Goal: Communication & Community: Answer question/provide support

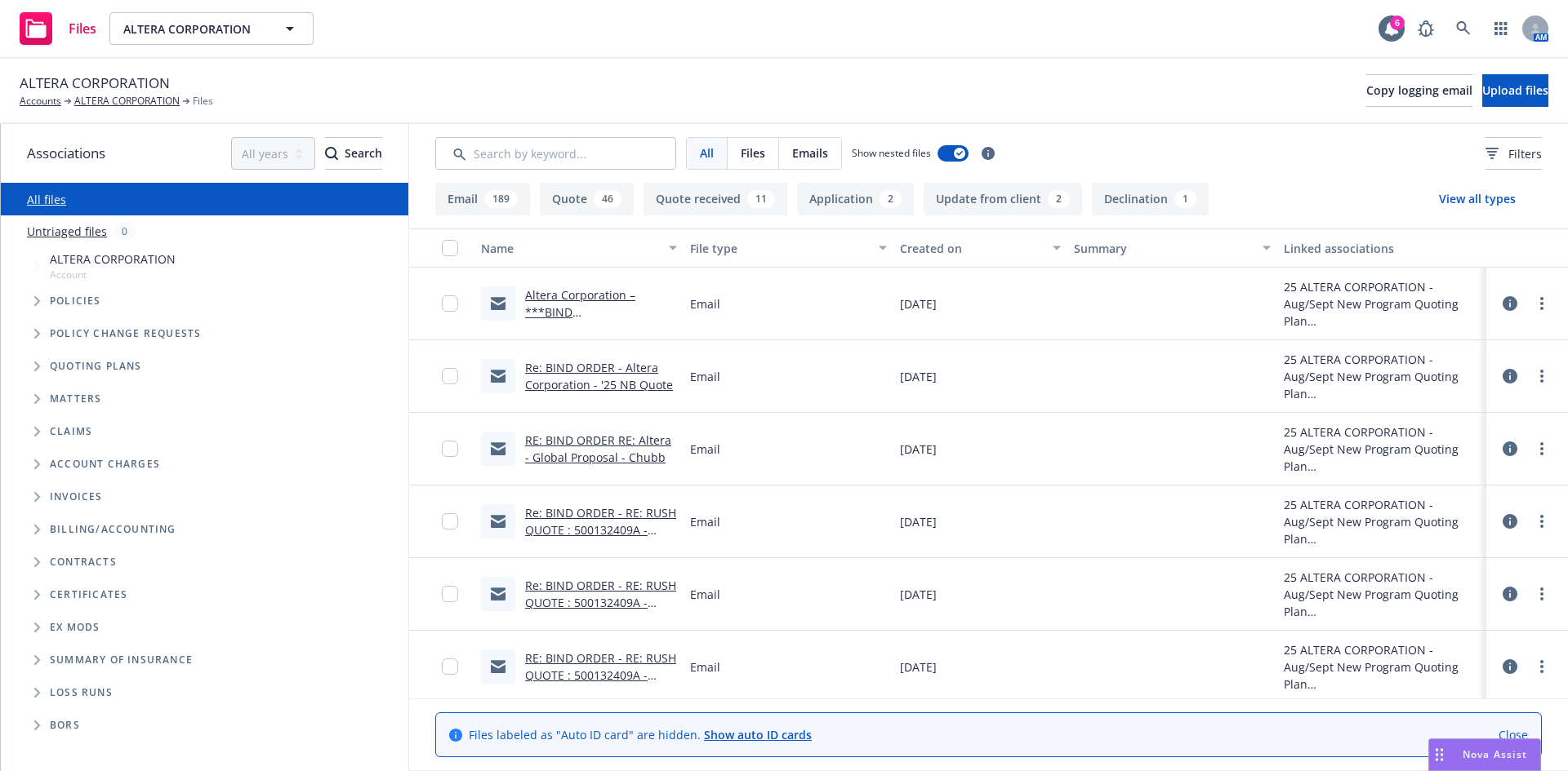
click at [570, 86] on div "ALTERA CORPORATION Accounts ALTERA CORPORATION Files Copy logging email Upload …" at bounding box center [784, 90] width 1528 height 36
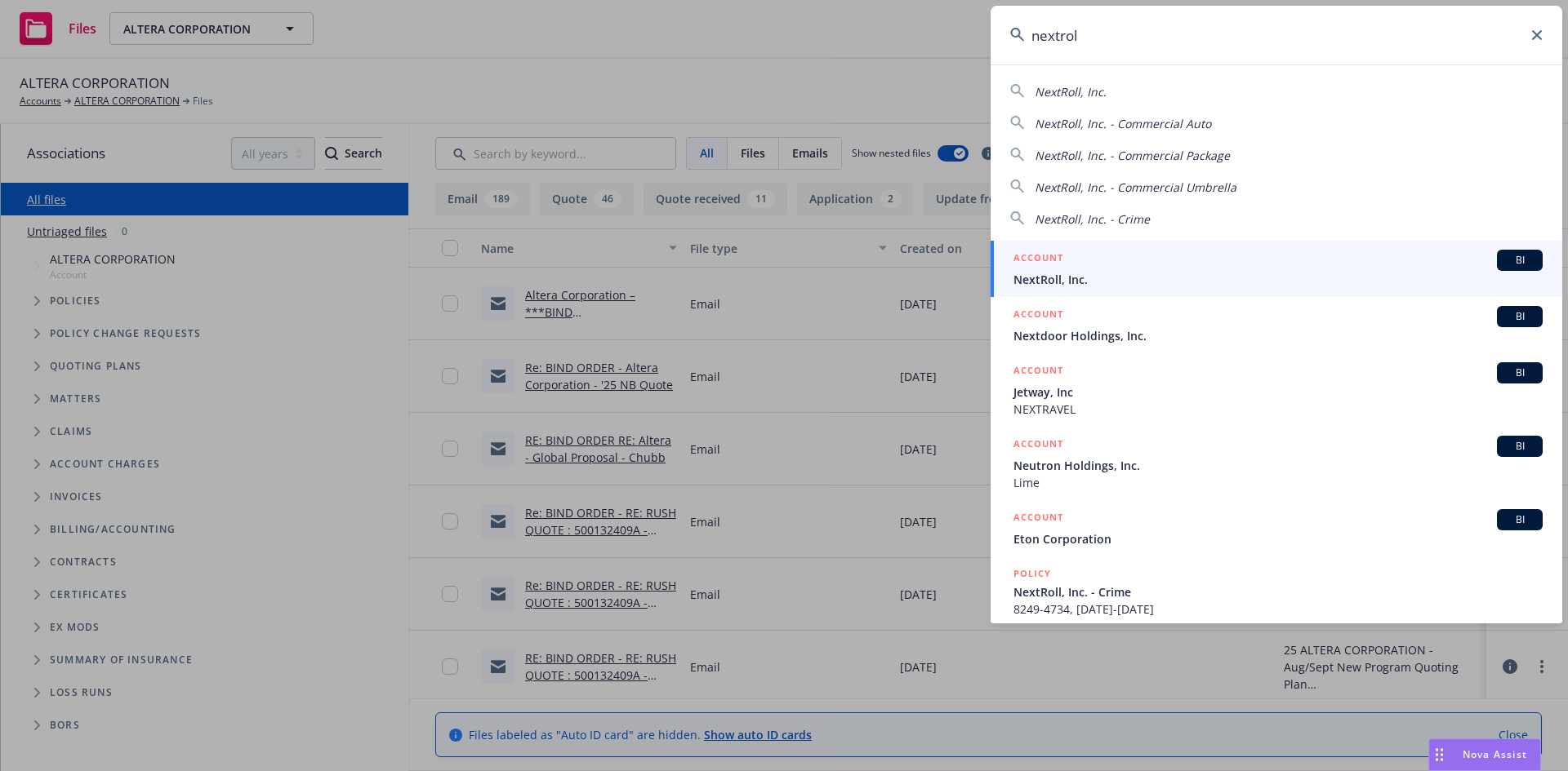
type input "nextrol"
click at [1526, 265] on div "BI" at bounding box center [1519, 259] width 46 height 21
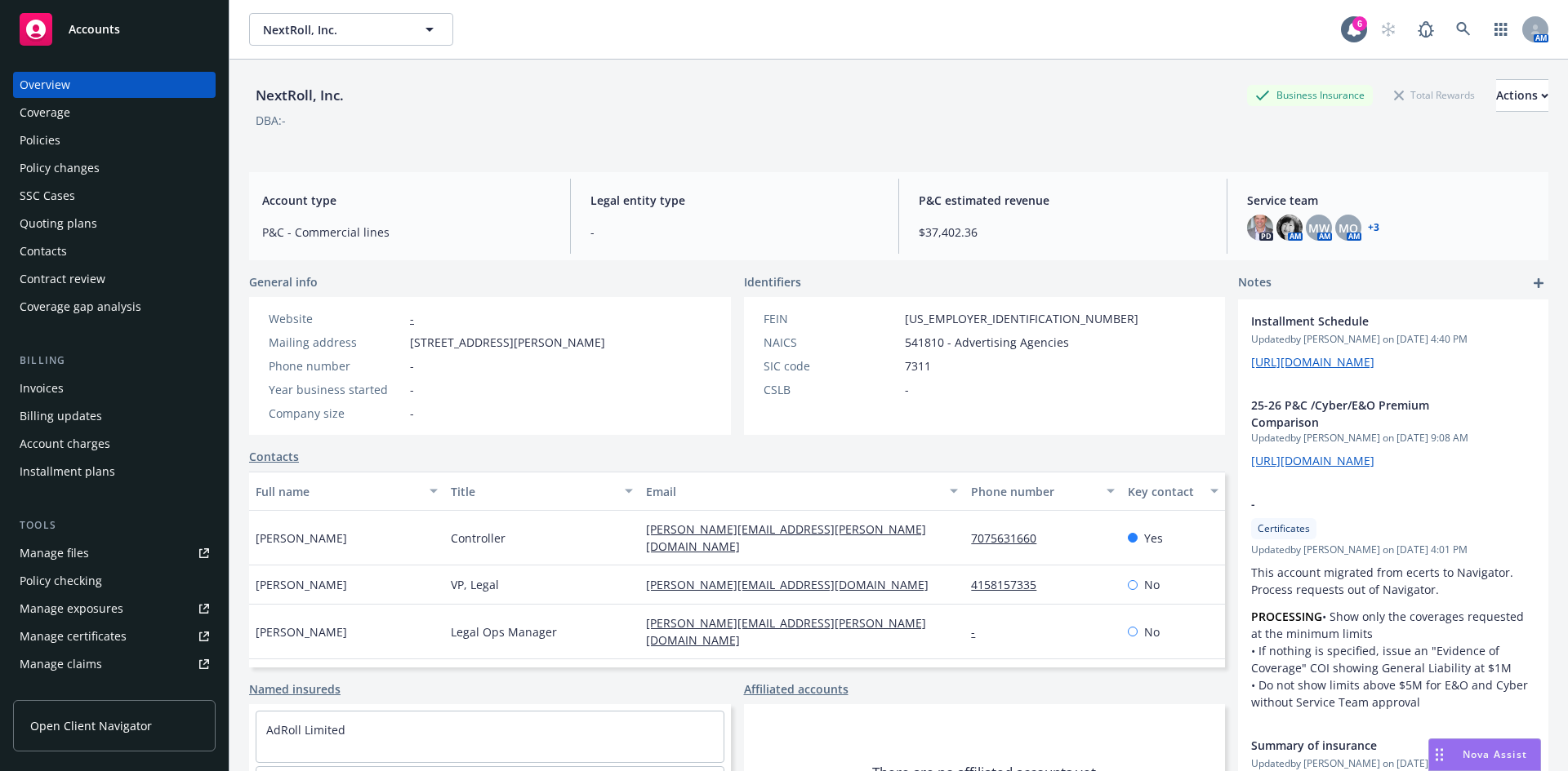
click at [1442, 759] on div "Drag to move" at bounding box center [1438, 754] width 21 height 31
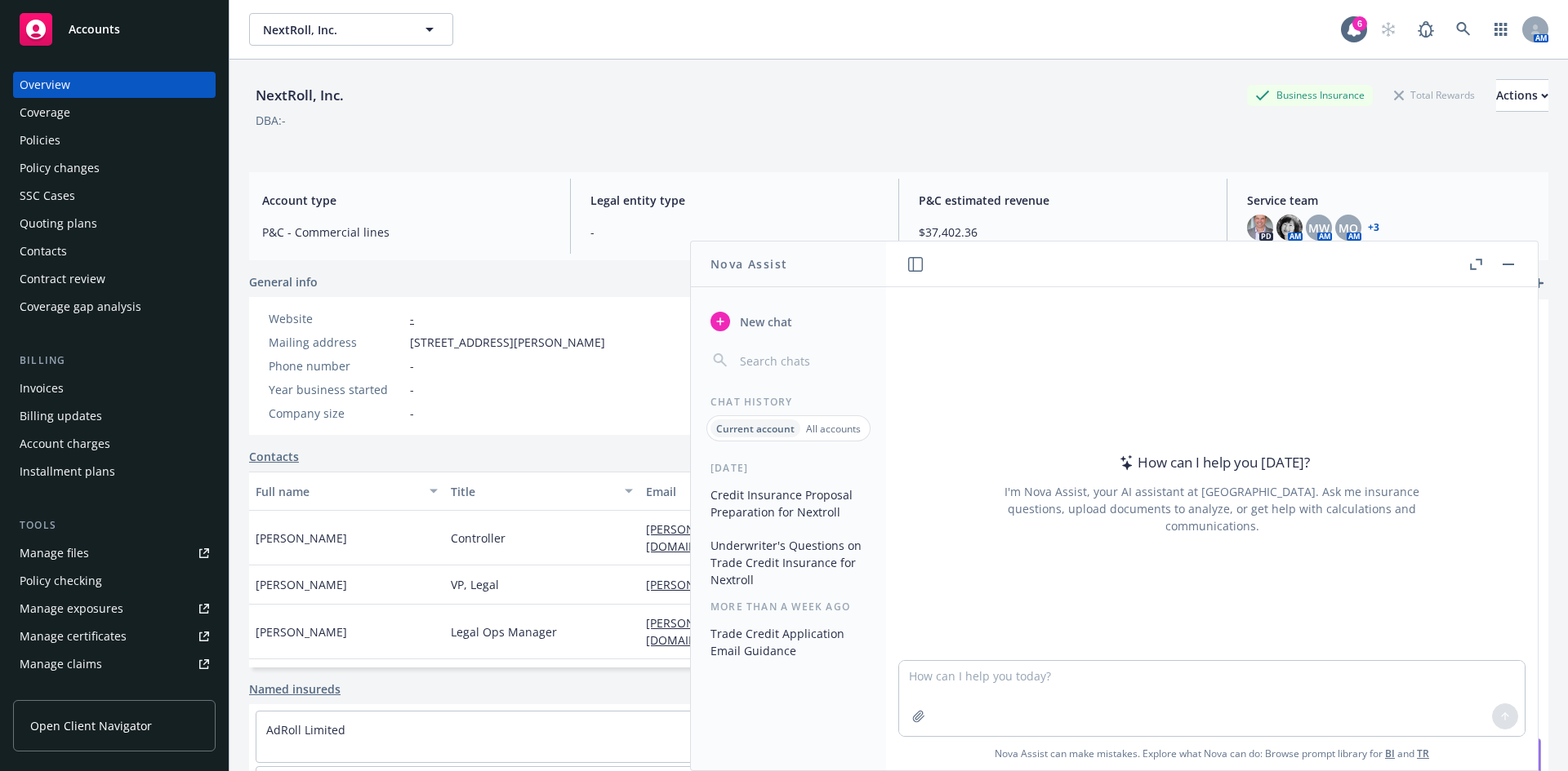
click at [771, 492] on button "Credit Insurance Proposal Preparation for Nextroll" at bounding box center [788, 504] width 169 height 45
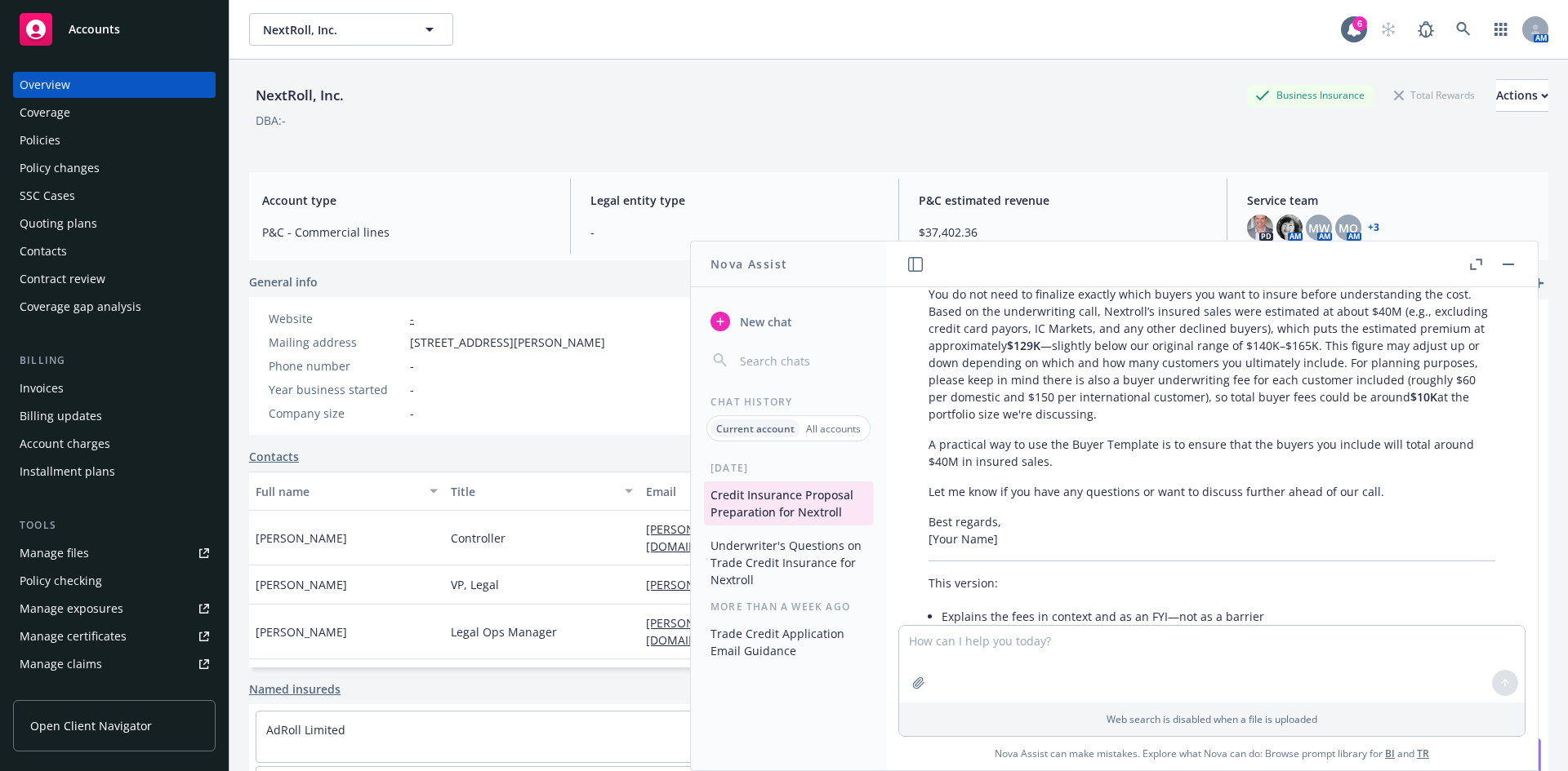
scroll to position [22099, 0]
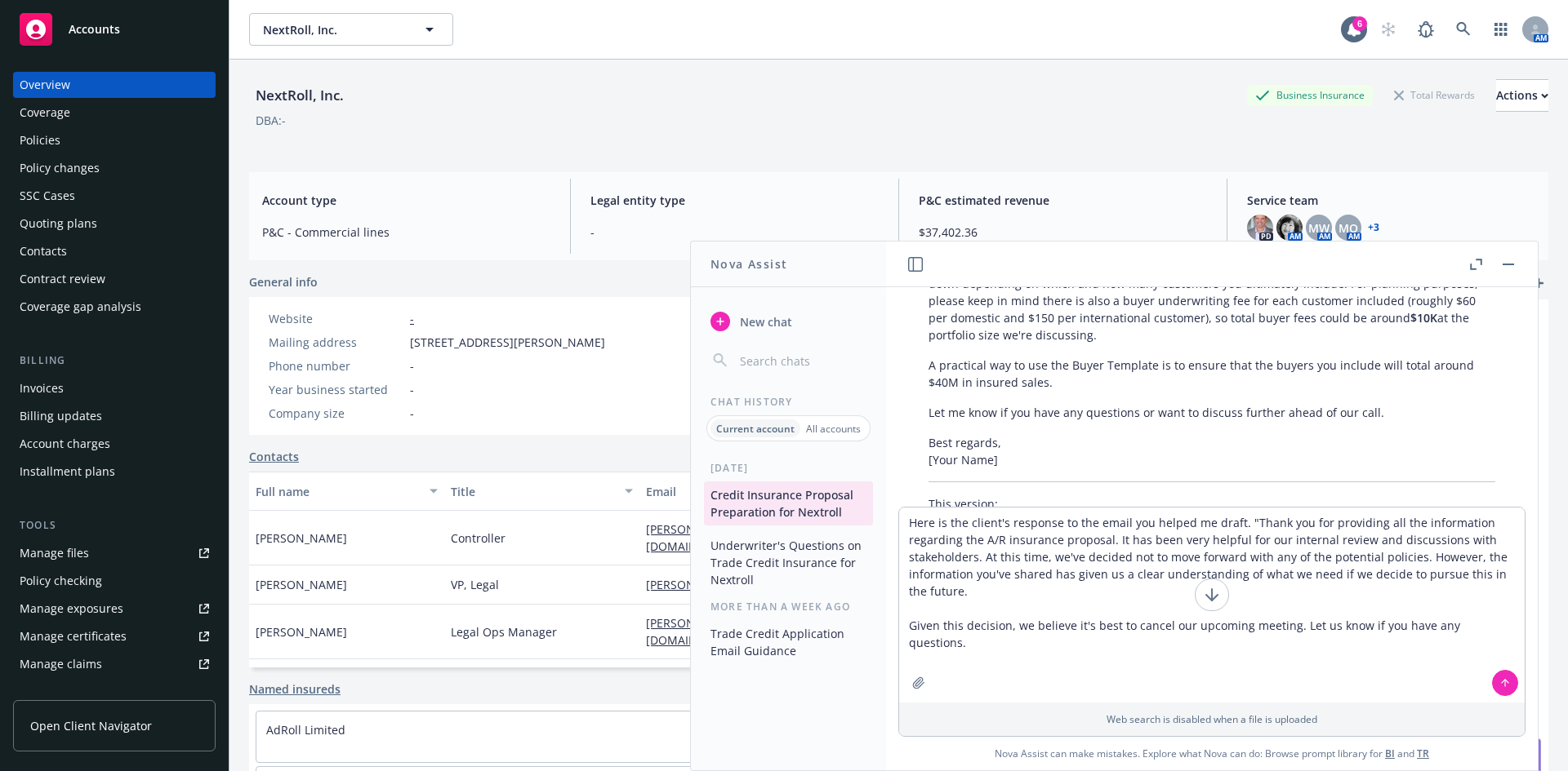
type textarea "Here is the client's response to the email you helped me draft. "Thank you for …"
drag, startPoint x: 1236, startPoint y: 525, endPoint x: 1290, endPoint y: 552, distance: 60.4
click at [1235, 525] on textarea "Here is the client's response to the email you helped me draft. "Thank you for …" at bounding box center [1212, 605] width 626 height 195
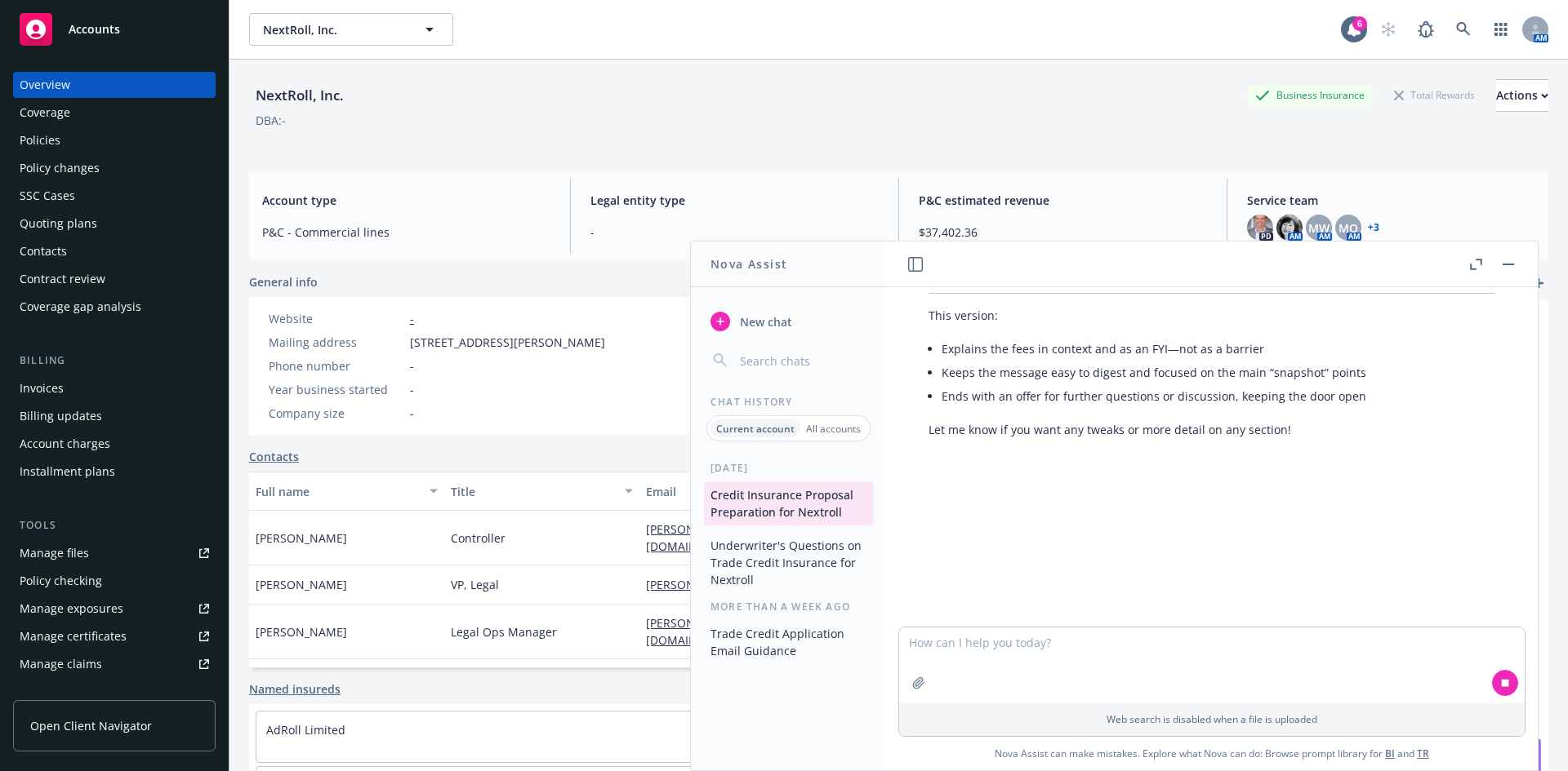
scroll to position [22289, 0]
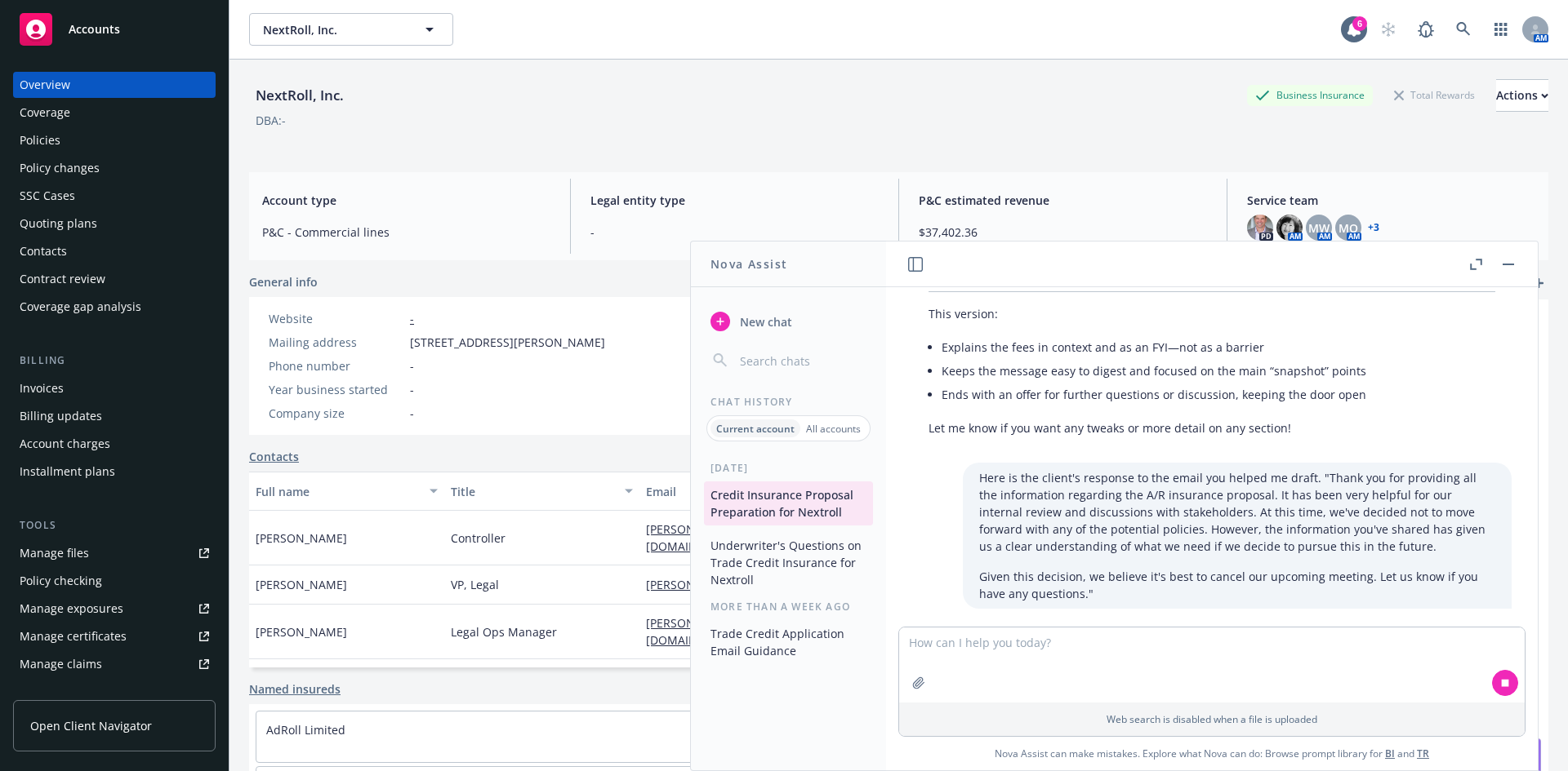
click at [1472, 264] on icon "button" at bounding box center [1476, 264] width 12 height 12
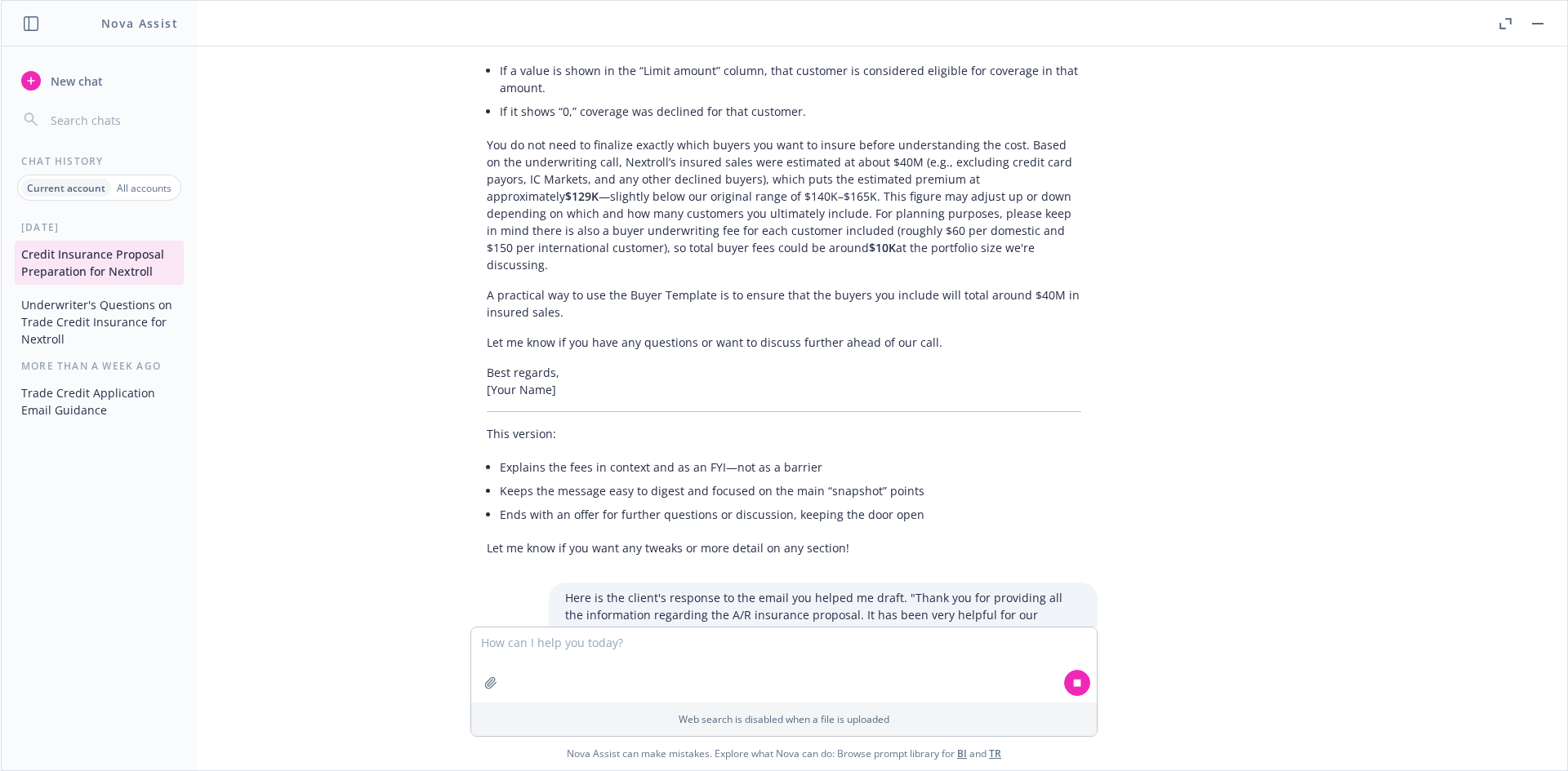
scroll to position [21585, 0]
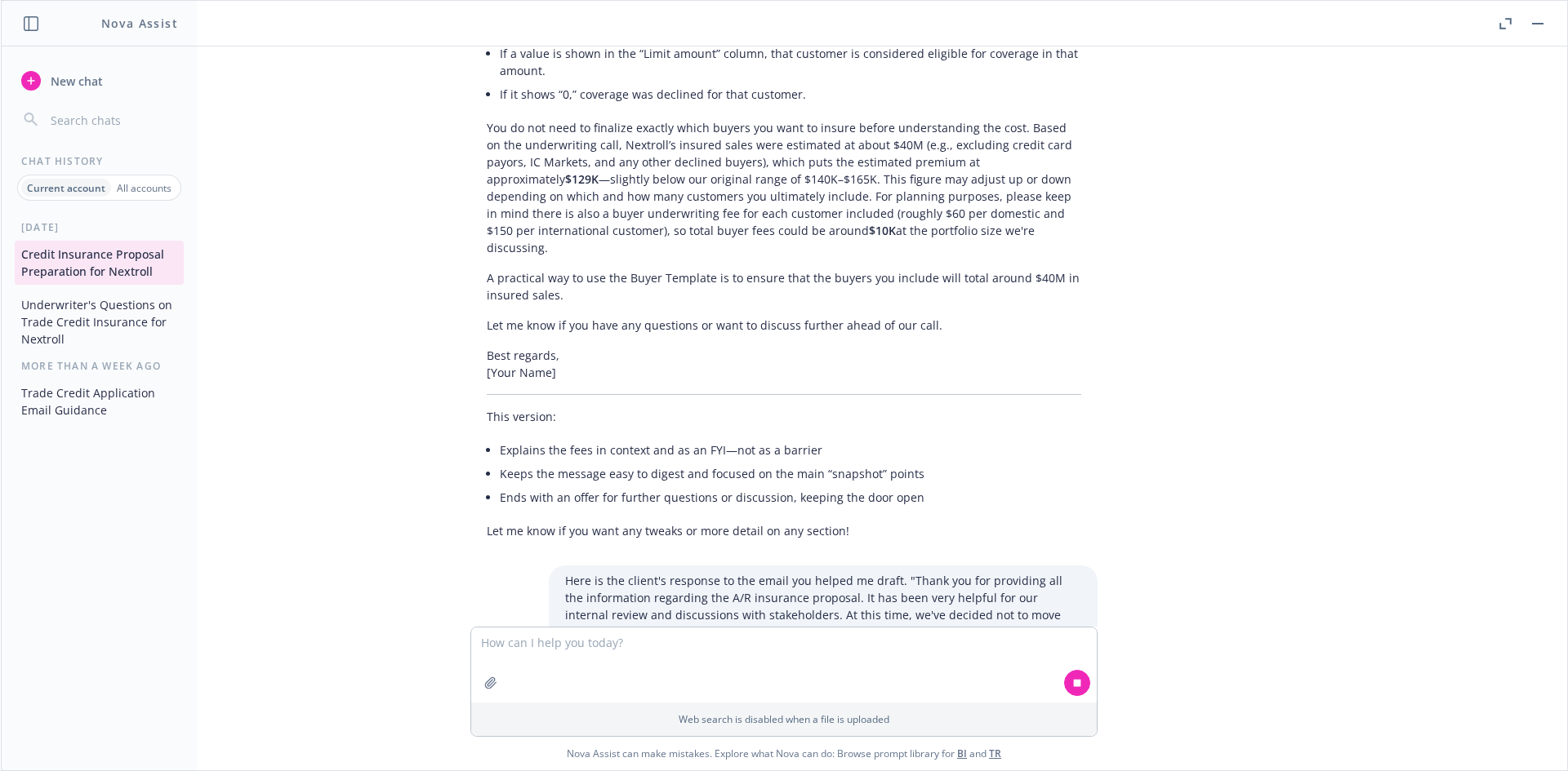
drag, startPoint x: 509, startPoint y: 503, endPoint x: 637, endPoint y: 532, distance: 131.2
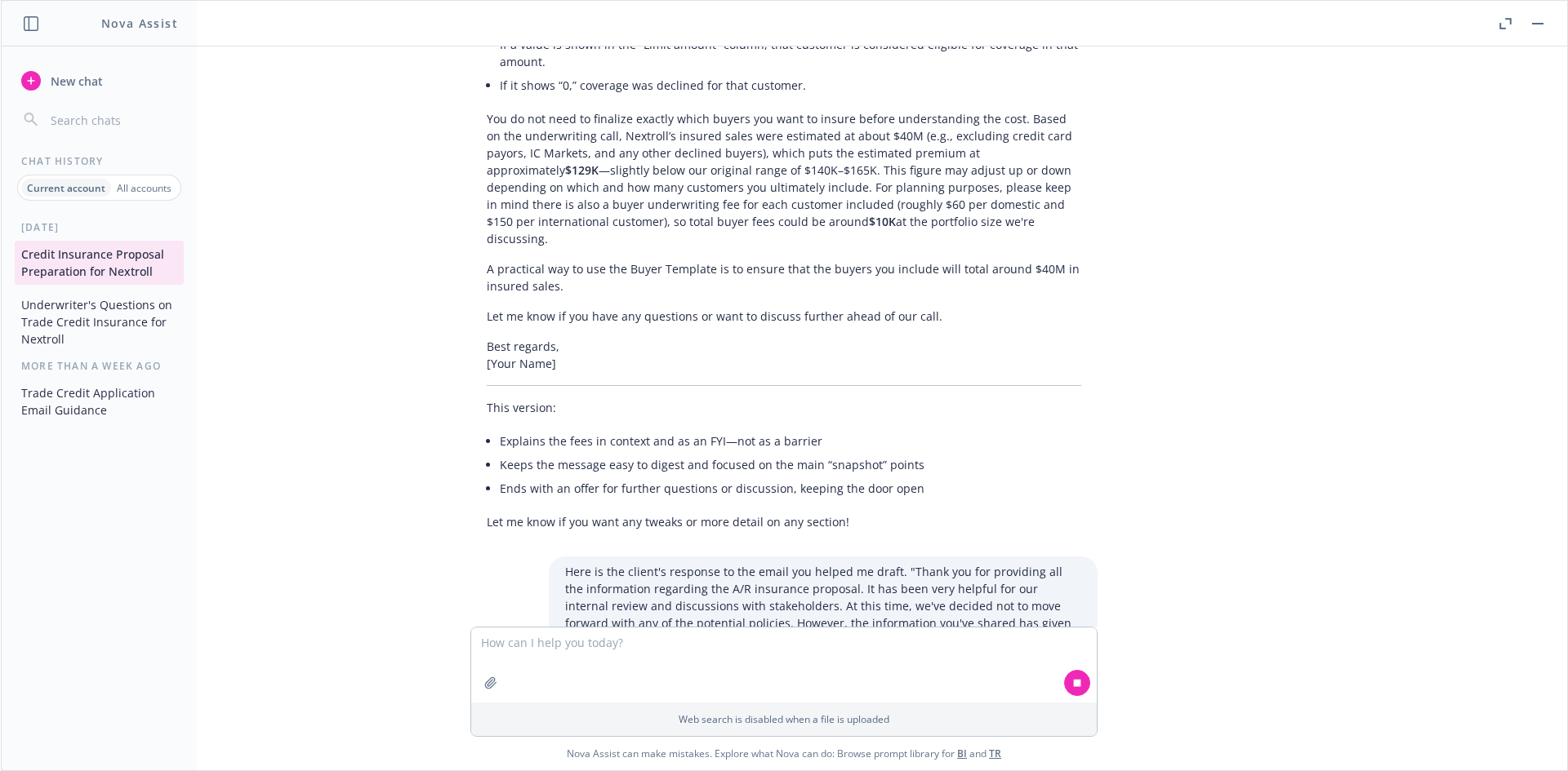
drag, startPoint x: 700, startPoint y: 539, endPoint x: 567, endPoint y: 531, distance: 133.2
drag, startPoint x: 604, startPoint y: 492, endPoint x: 774, endPoint y: 534, distance: 175.1
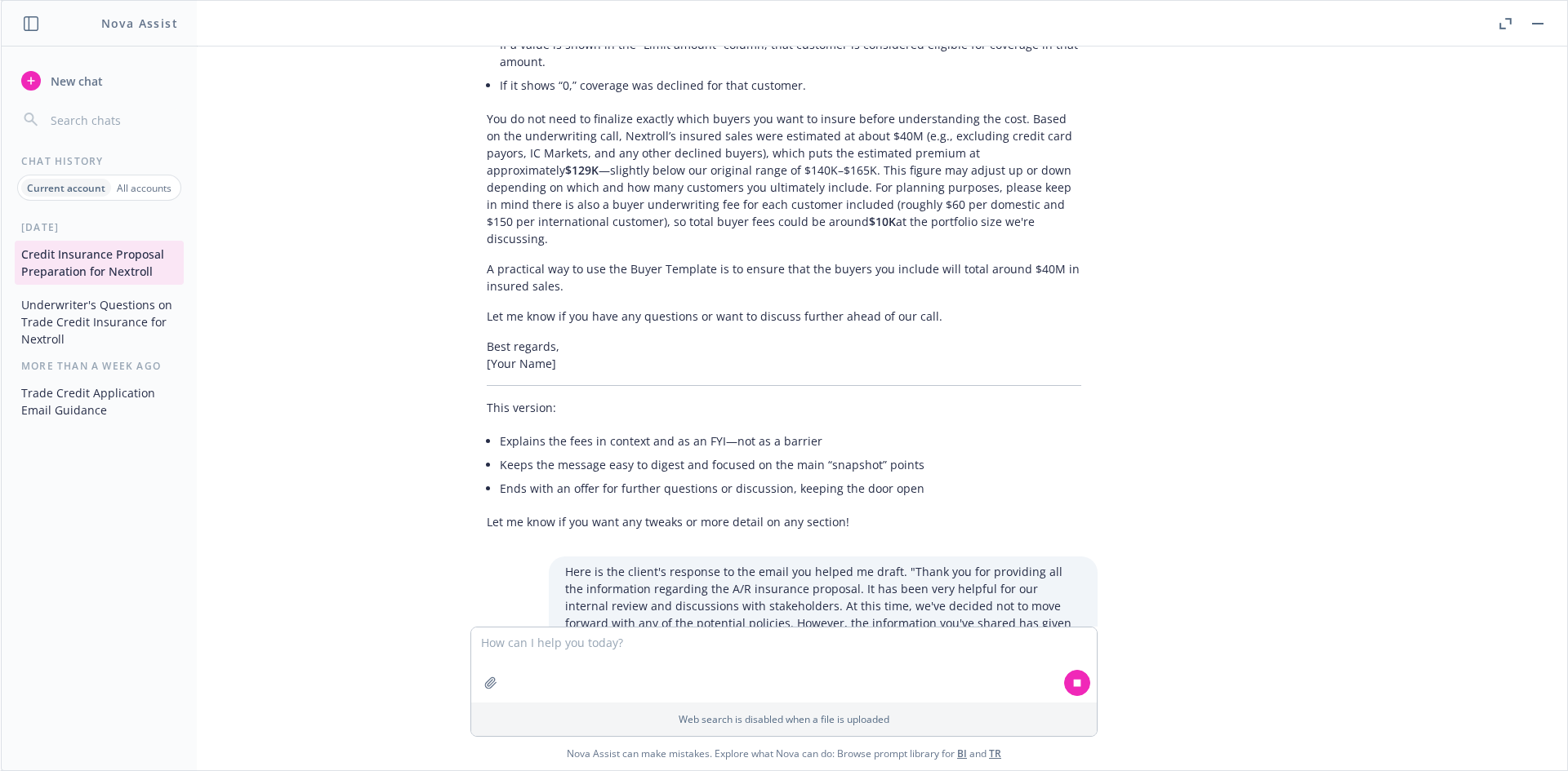
drag, startPoint x: 904, startPoint y: 547, endPoint x: 784, endPoint y: 532, distance: 120.9
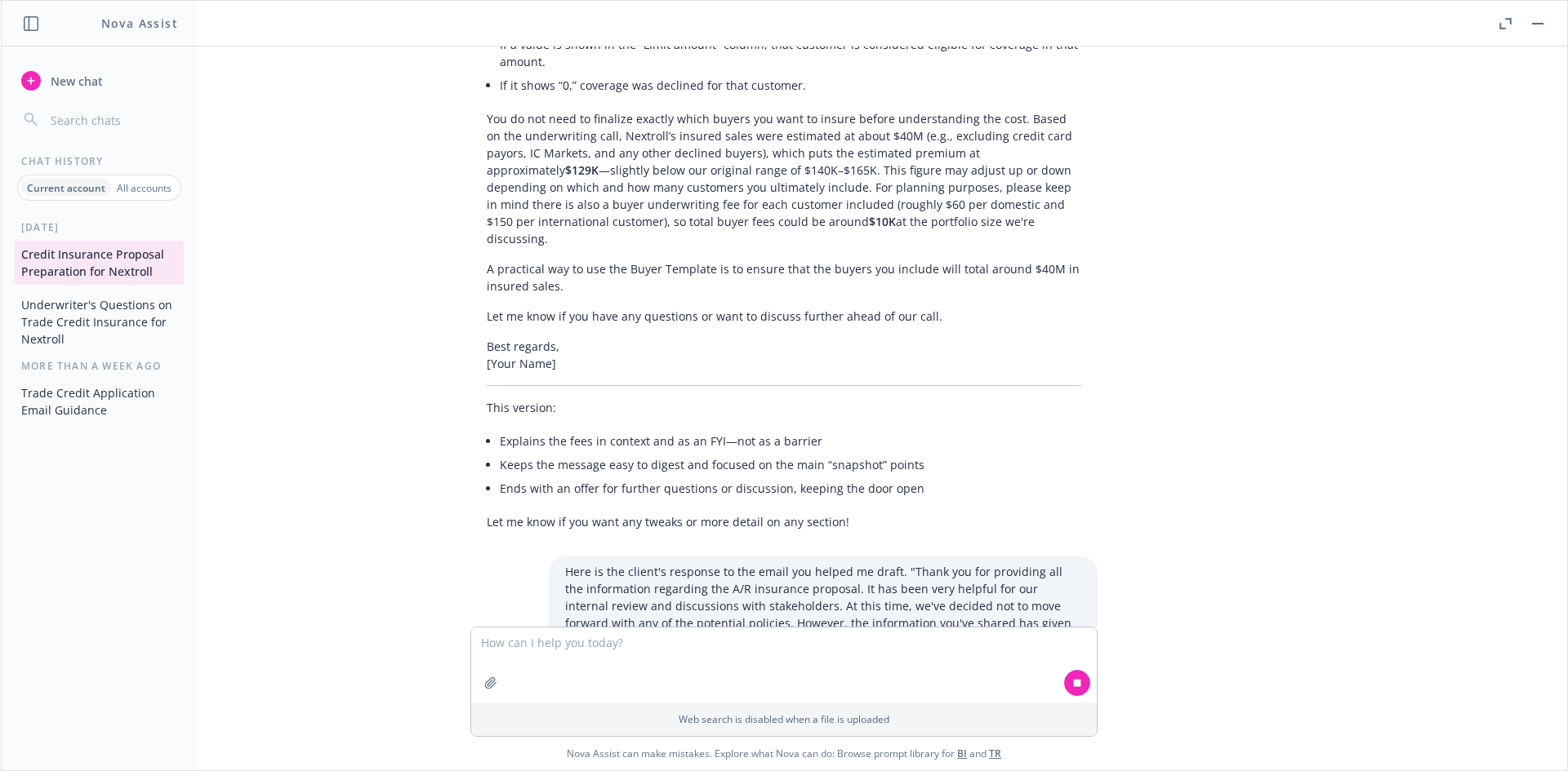
drag, startPoint x: 713, startPoint y: 496, endPoint x: 893, endPoint y: 546, distance: 186.8
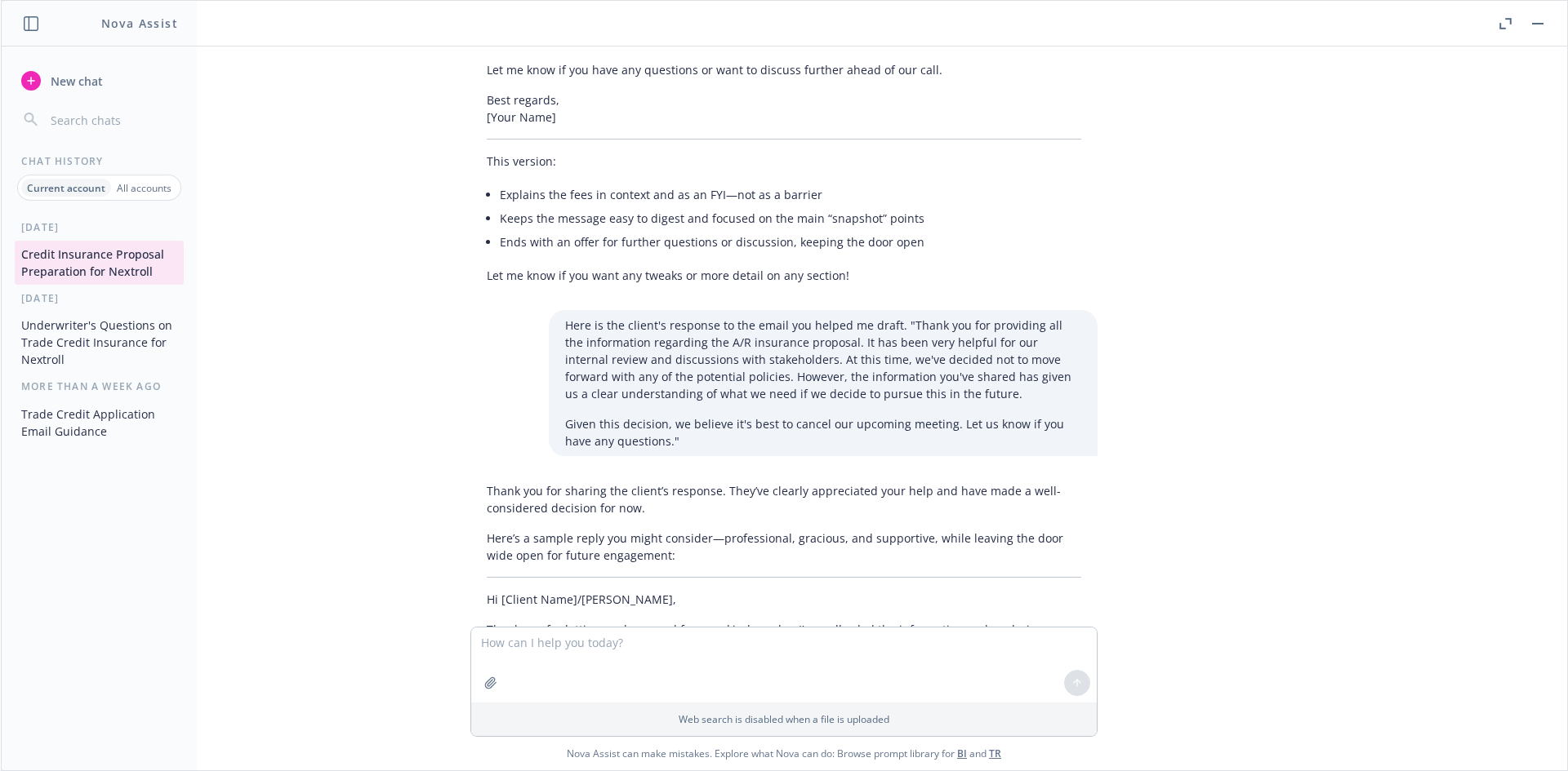
scroll to position [21844, 0]
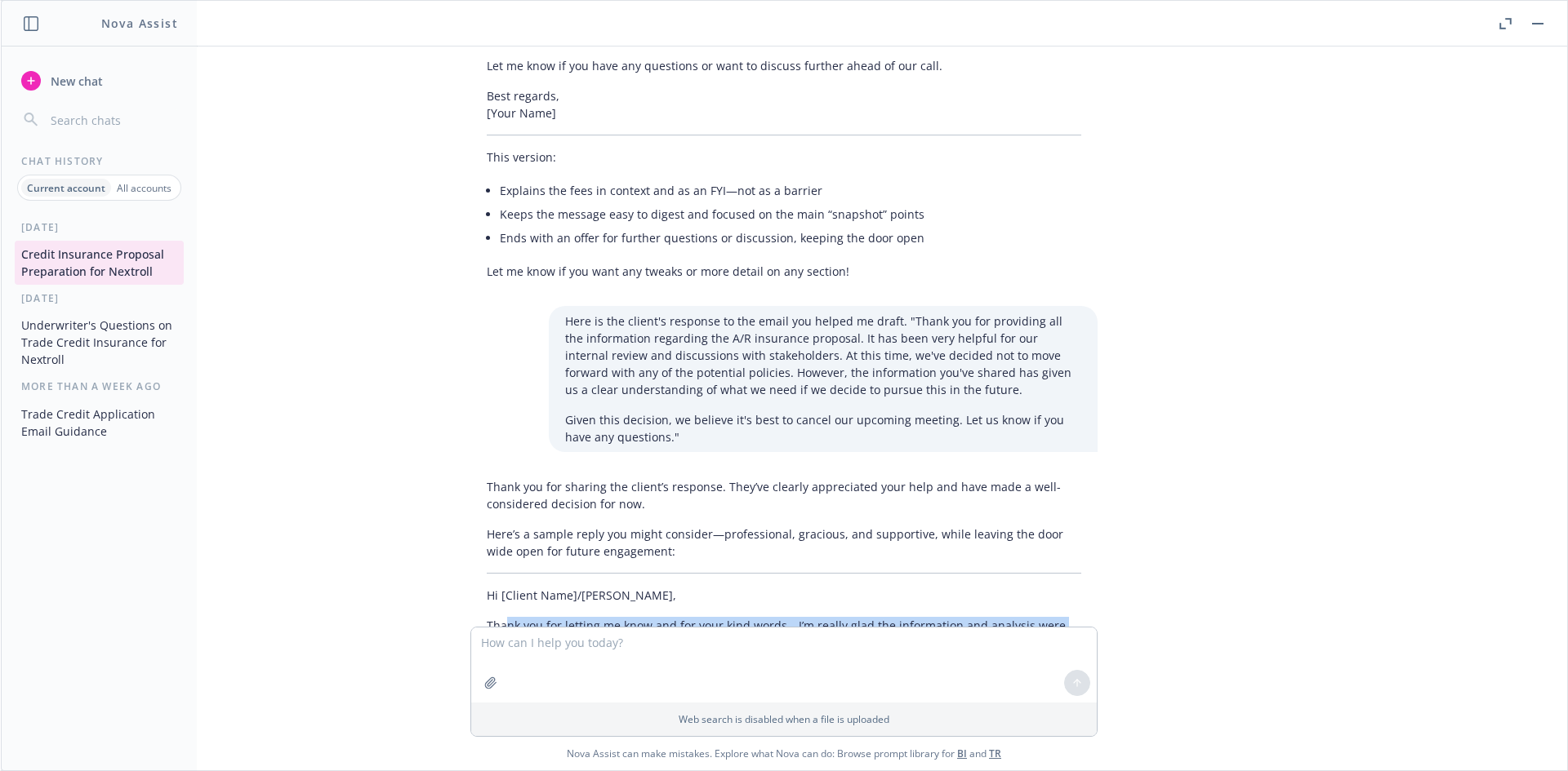
drag, startPoint x: 535, startPoint y: 269, endPoint x: 623, endPoint y: 303, distance: 94.3
click at [623, 472] on div "Thank you for sharing the client’s response. They’ve clearly appreciated your h…" at bounding box center [783, 727] width 627 height 511
click at [623, 664] on p "If circumstances change or new questions come up, please don’t hesitate to reac…" at bounding box center [784, 690] width 594 height 51
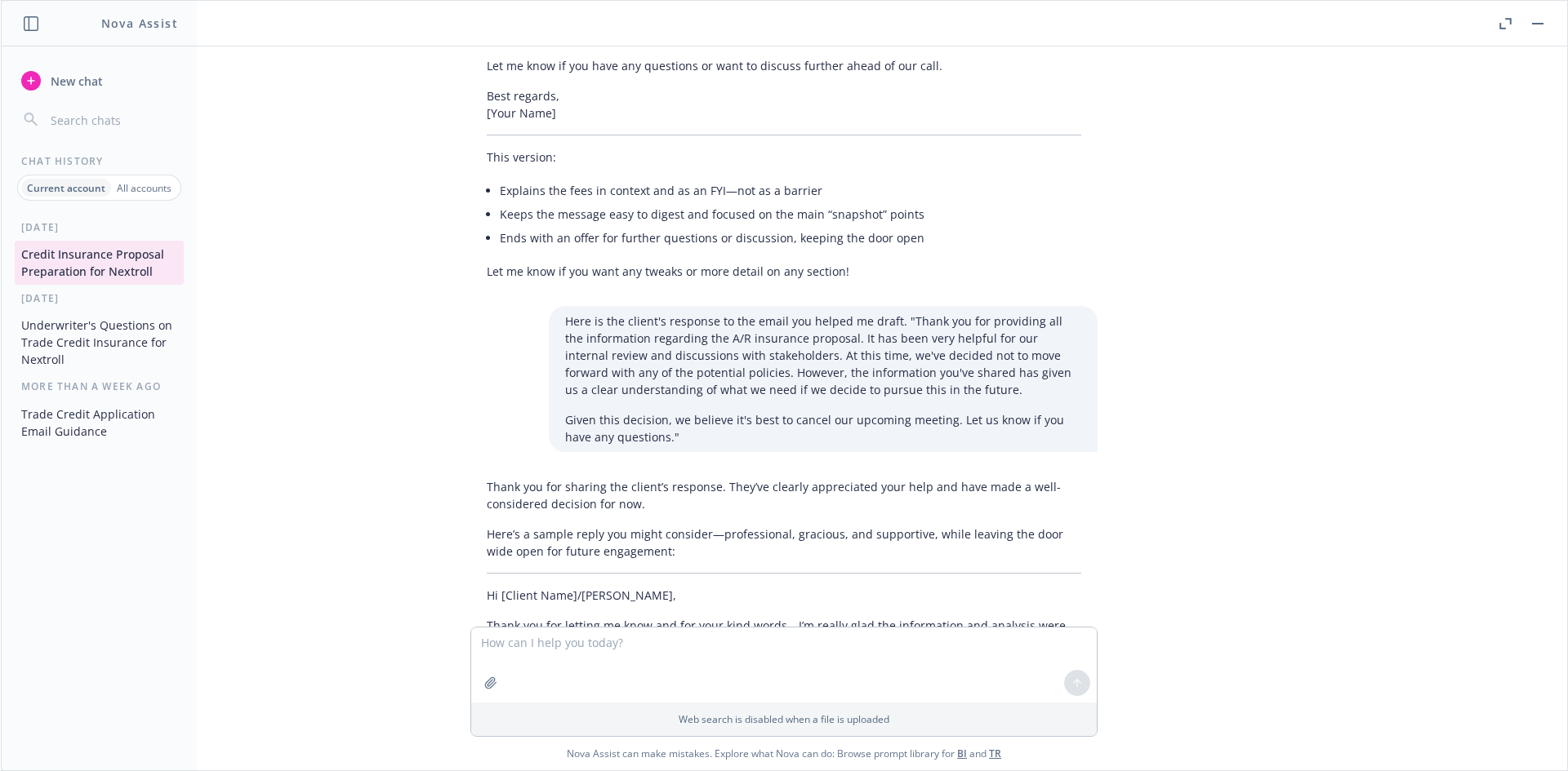
drag, startPoint x: 637, startPoint y: 310, endPoint x: 575, endPoint y: 287, distance: 66.1
click at [575, 664] on p "If circumstances change or new questions come up, please don’t hesitate to reac…" at bounding box center [784, 690] width 594 height 51
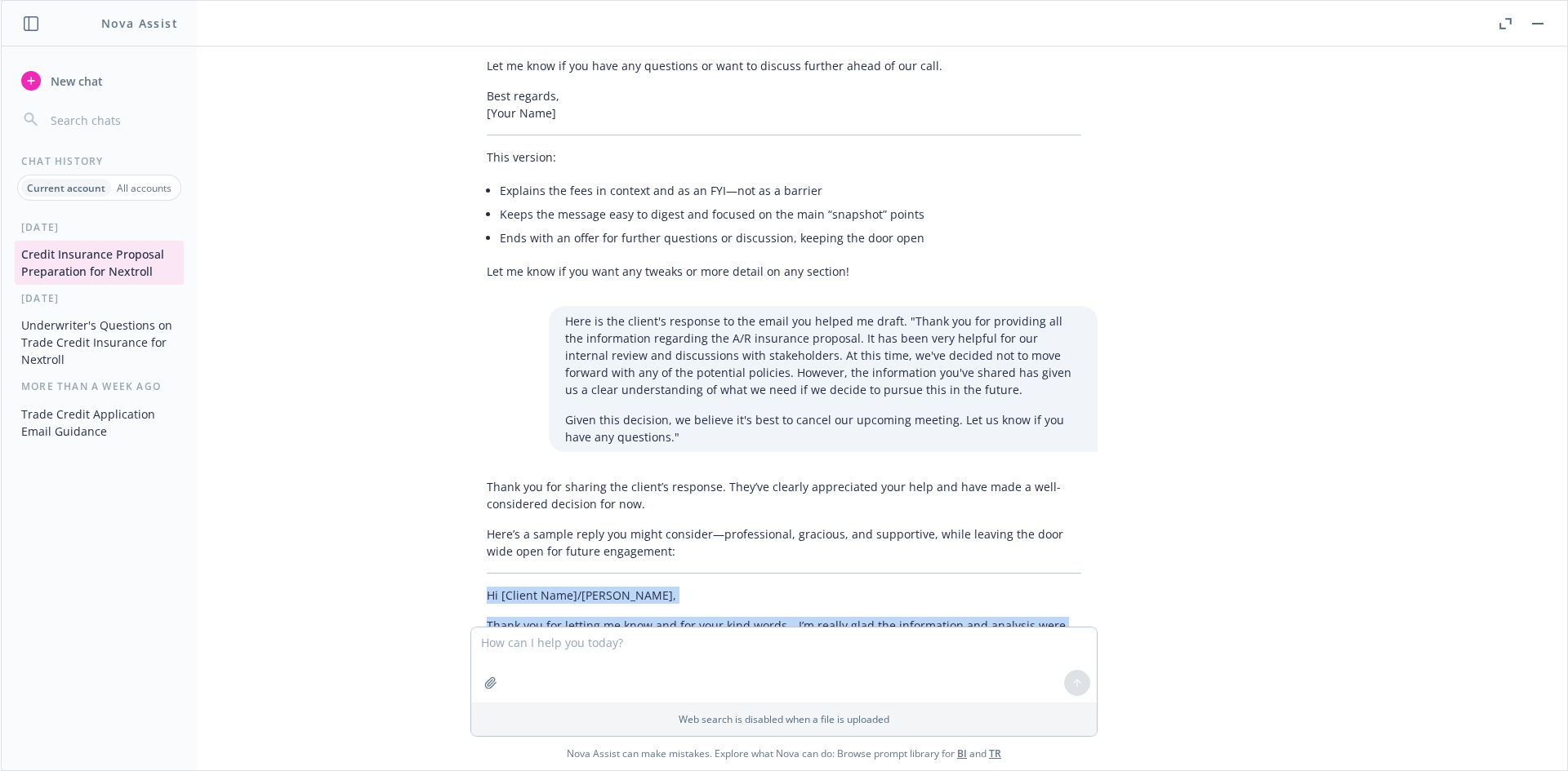
drag, startPoint x: 475, startPoint y: 212, endPoint x: 613, endPoint y: 310, distance: 169.3
click at [613, 472] on div "Thank you for sharing the client’s response. They’ve clearly appreciated your h…" at bounding box center [783, 727] width 627 height 511
click at [613, 664] on p "If circumstances change or new questions come up, please don’t hesitate to reac…" at bounding box center [784, 690] width 594 height 51
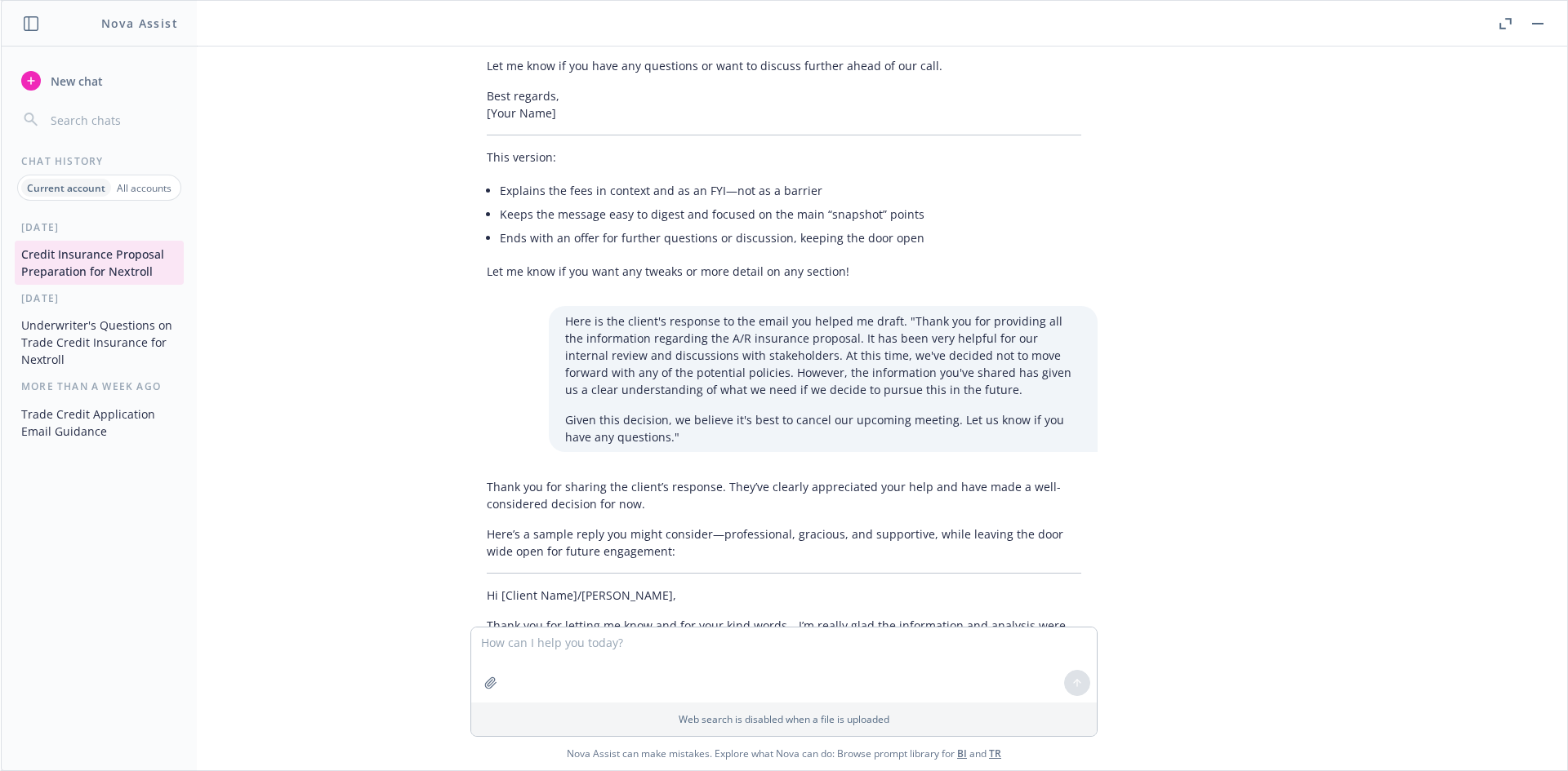
drag, startPoint x: 811, startPoint y: 342, endPoint x: 554, endPoint y: 277, distance: 265.1
click at [554, 472] on div "Thank you for sharing the client’s response. They’ve clearly appreciated your h…" at bounding box center [783, 727] width 627 height 511
drag, startPoint x: 554, startPoint y: 277, endPoint x: 496, endPoint y: 248, distance: 64.8
click at [552, 664] on p "If circumstances change or new questions come up, please don’t hesitate to reac…" at bounding box center [784, 690] width 594 height 51
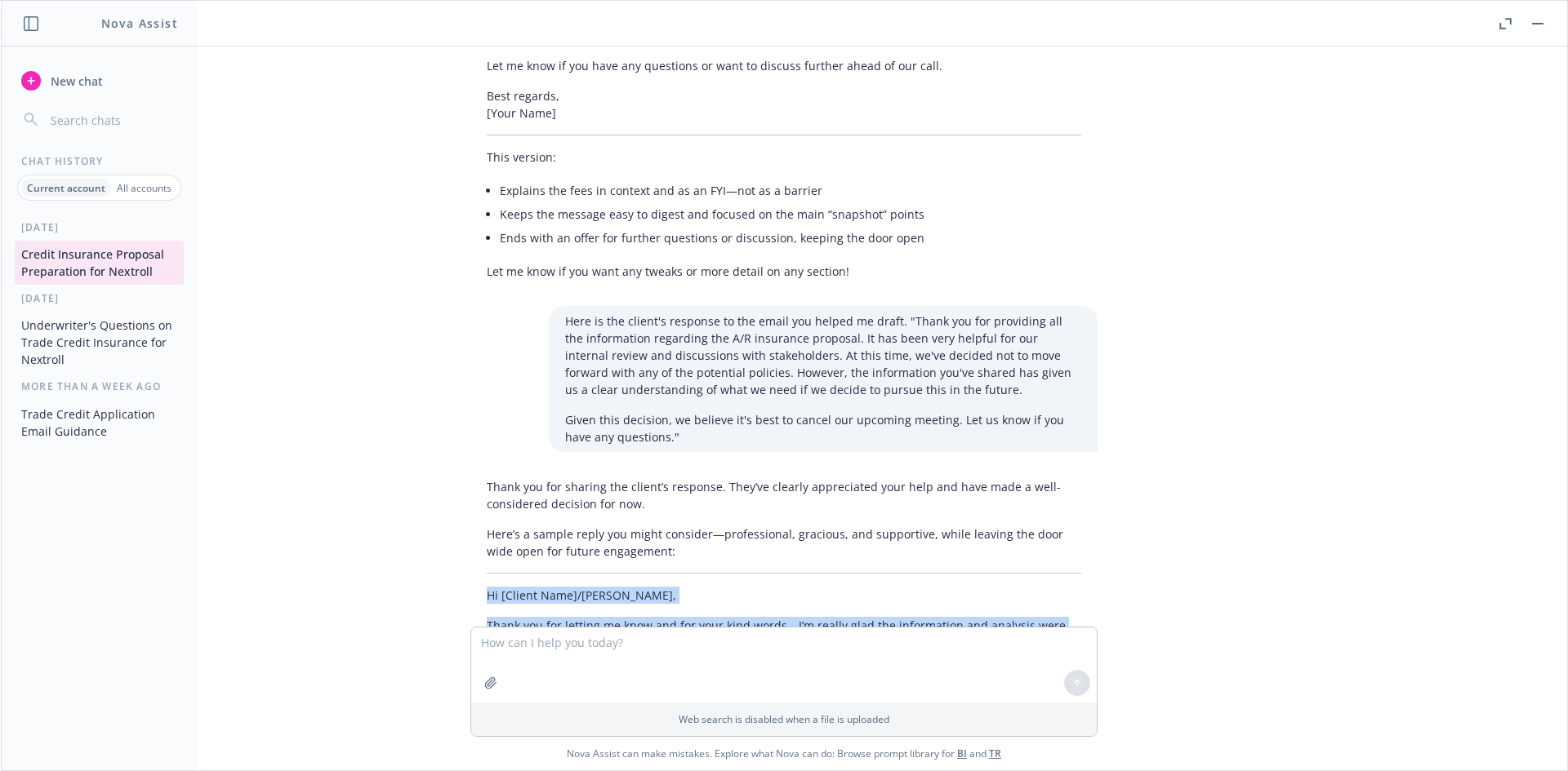
drag, startPoint x: 474, startPoint y: 198, endPoint x: 686, endPoint y: 310, distance: 239.8
click at [686, 472] on div "Thank you for sharing the client’s response. They’ve clearly appreciated your h…" at bounding box center [783, 727] width 627 height 511
click at [686, 664] on p "If circumstances change or new questions come up, please don’t hesitate to reac…" at bounding box center [784, 690] width 594 height 51
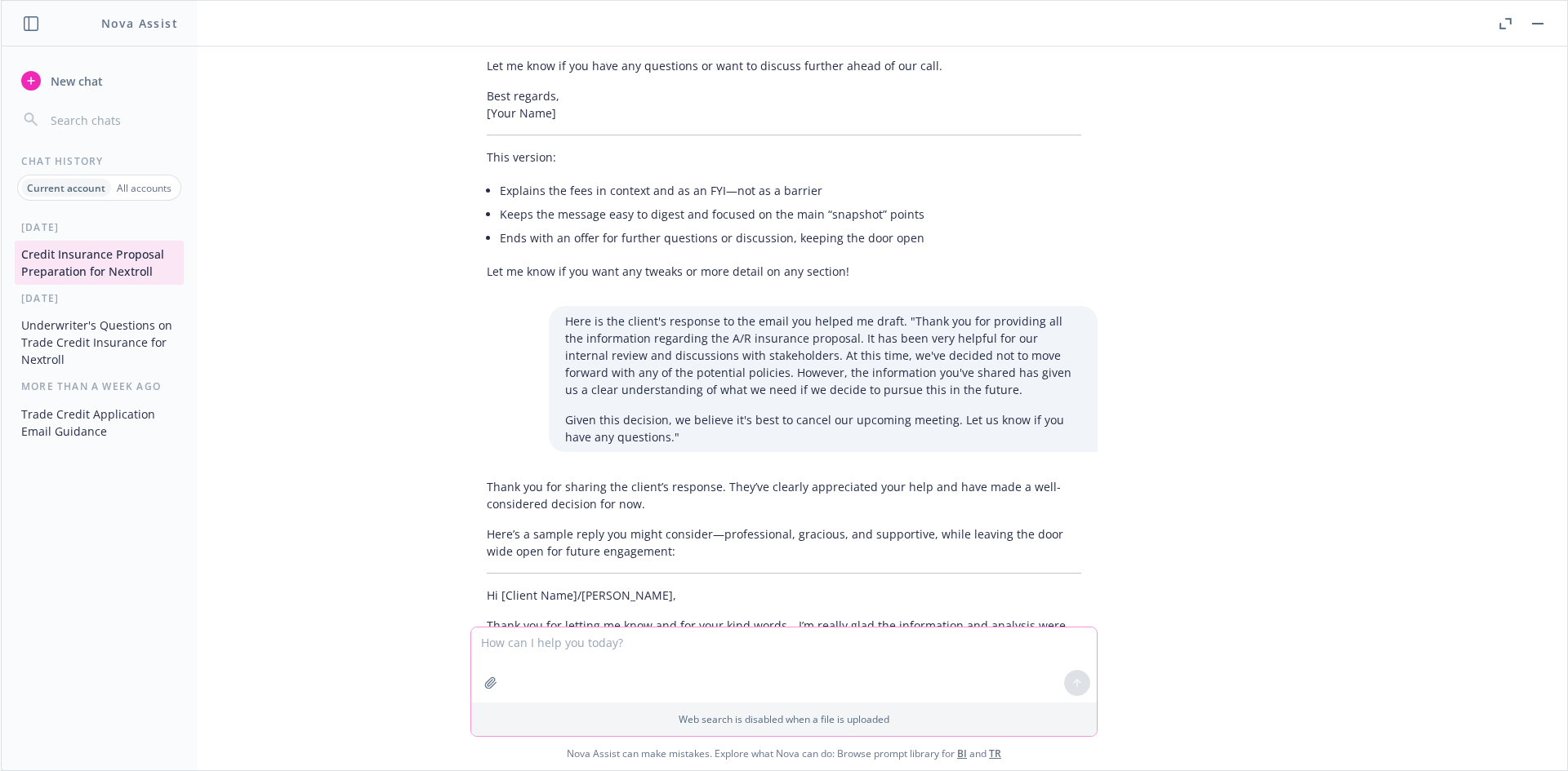
click at [579, 651] on textarea at bounding box center [784, 665] width 626 height 75
click at [636, 665] on textarea "I also need to tell the producer that i'm disspointed" at bounding box center [784, 665] width 626 height 77
drag, startPoint x: 650, startPoint y: 643, endPoint x: 953, endPoint y: 626, distance: 303.5
click at [915, 633] on textarea "I also need to tell the producer that i'm disspointed" at bounding box center [784, 665] width 626 height 77
type textarea "I also need to tell the producer and maybe ask for feedback?"
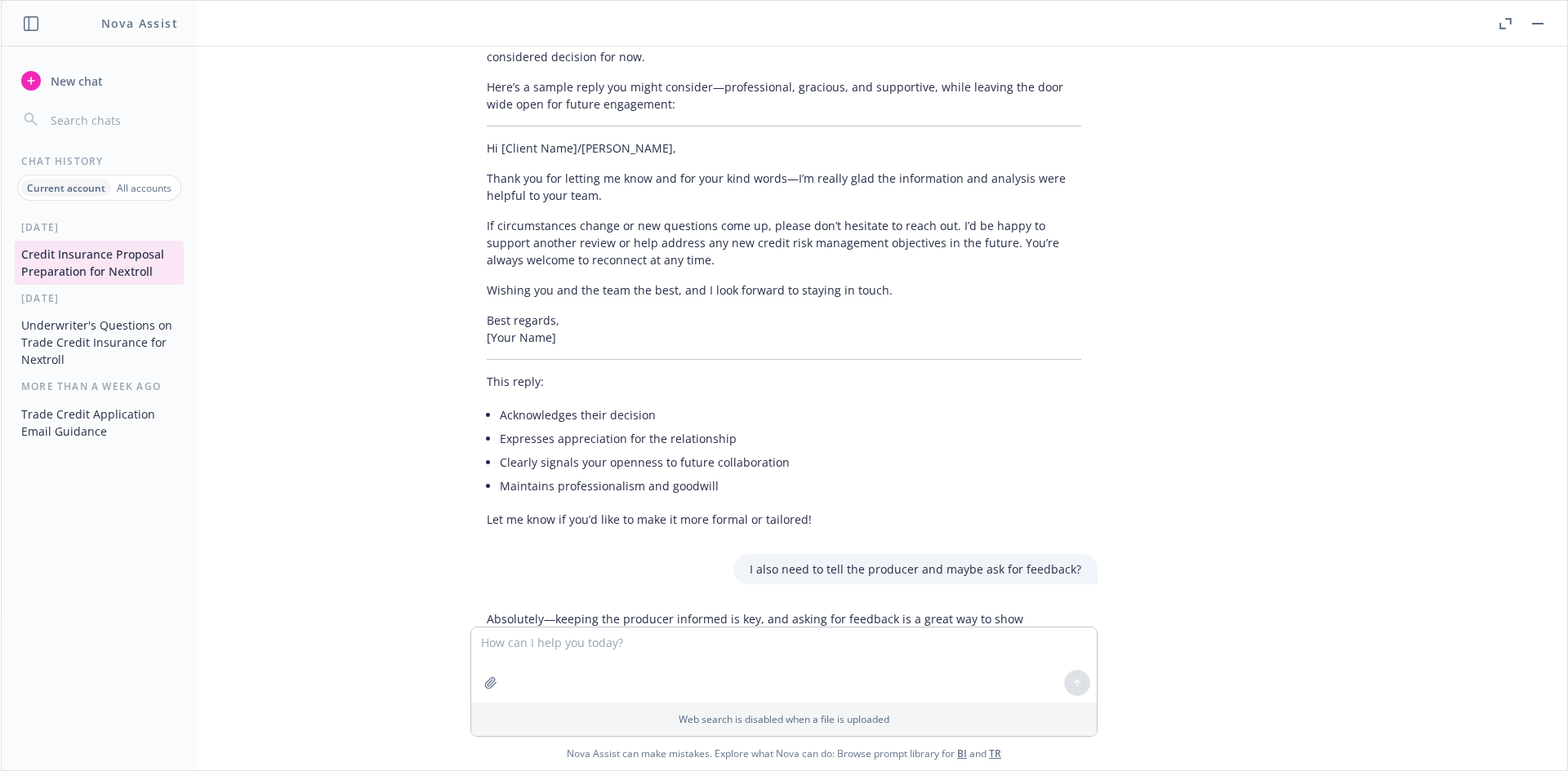
scroll to position [22316, 0]
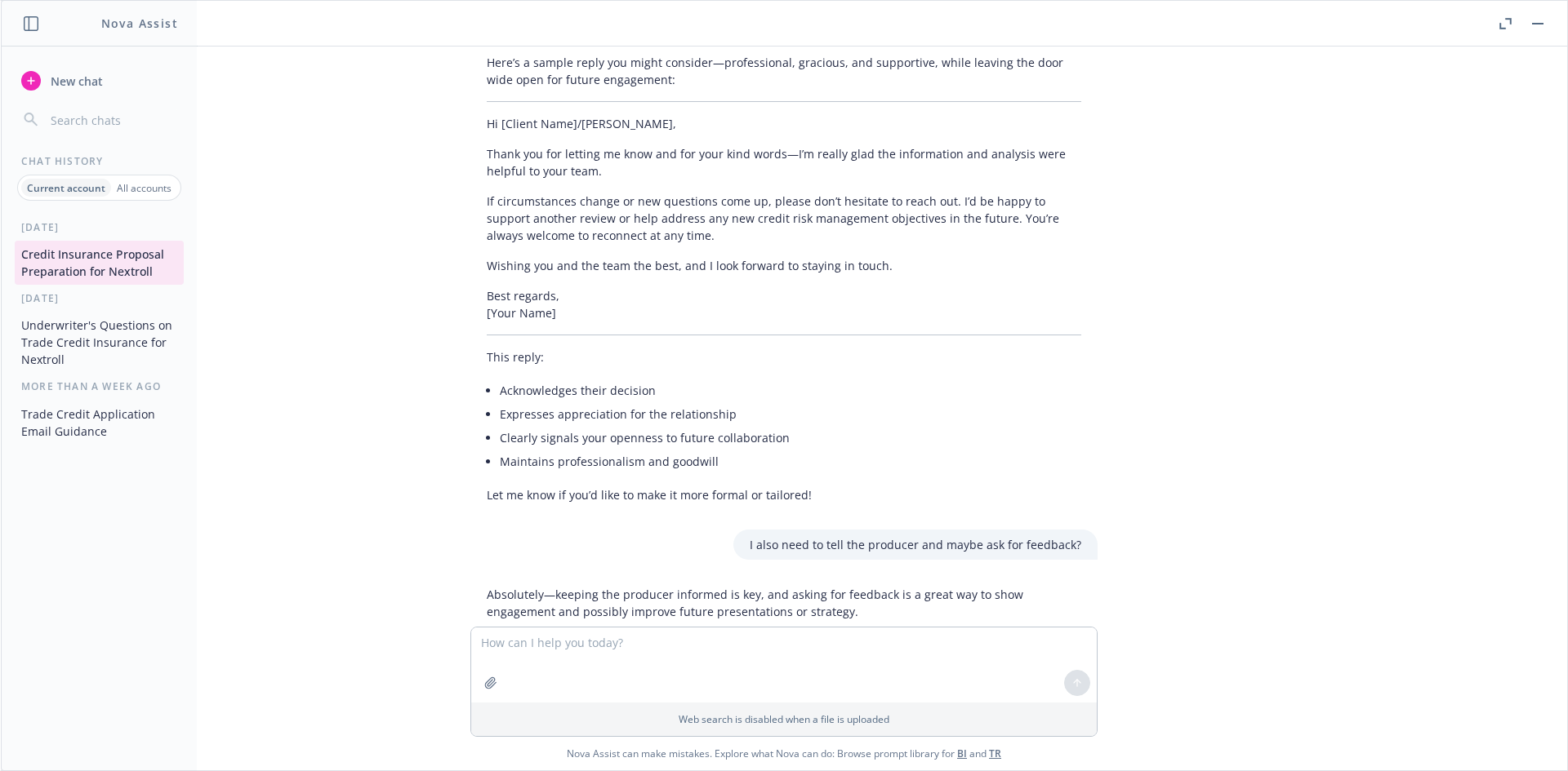
drag, startPoint x: 608, startPoint y: 325, endPoint x: 810, endPoint y: 349, distance: 203.4
click at [810, 708] on p "Just wanted to update you—Nextroll has decided not to move forward with credit …" at bounding box center [784, 733] width 594 height 51
drag, startPoint x: 831, startPoint y: 349, endPoint x: 723, endPoint y: 324, distance: 110.9
click at [724, 708] on p "Just wanted to update you—Nextroll has decided not to move forward with credit …" at bounding box center [784, 733] width 594 height 51
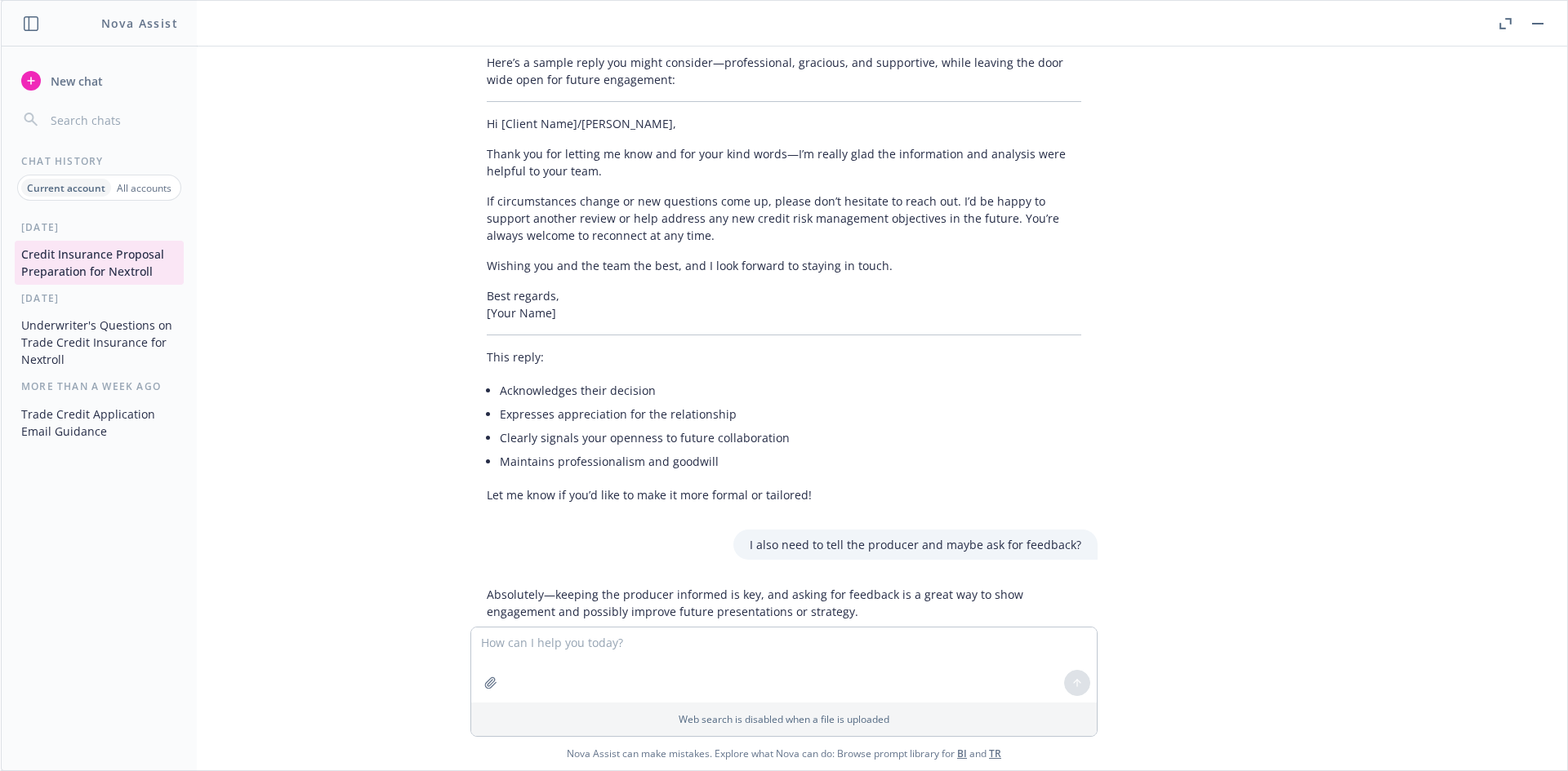
click at [723, 708] on p "Just wanted to update you—Nextroll has decided not to move forward with credit …" at bounding box center [784, 733] width 594 height 51
drag, startPoint x: 629, startPoint y: 311, endPoint x: 743, endPoint y: 337, distance: 116.9
click at [743, 580] on div "Absolutely—keeping the producer informed is key, and asking for feedback is a g…" at bounding box center [783, 781] width 627 height 403
click at [743, 708] on p "Just wanted to update you—Nextroll has decided not to move forward with credit …" at bounding box center [784, 733] width 594 height 51
drag, startPoint x: 726, startPoint y: 347, endPoint x: 593, endPoint y: 337, distance: 133.4
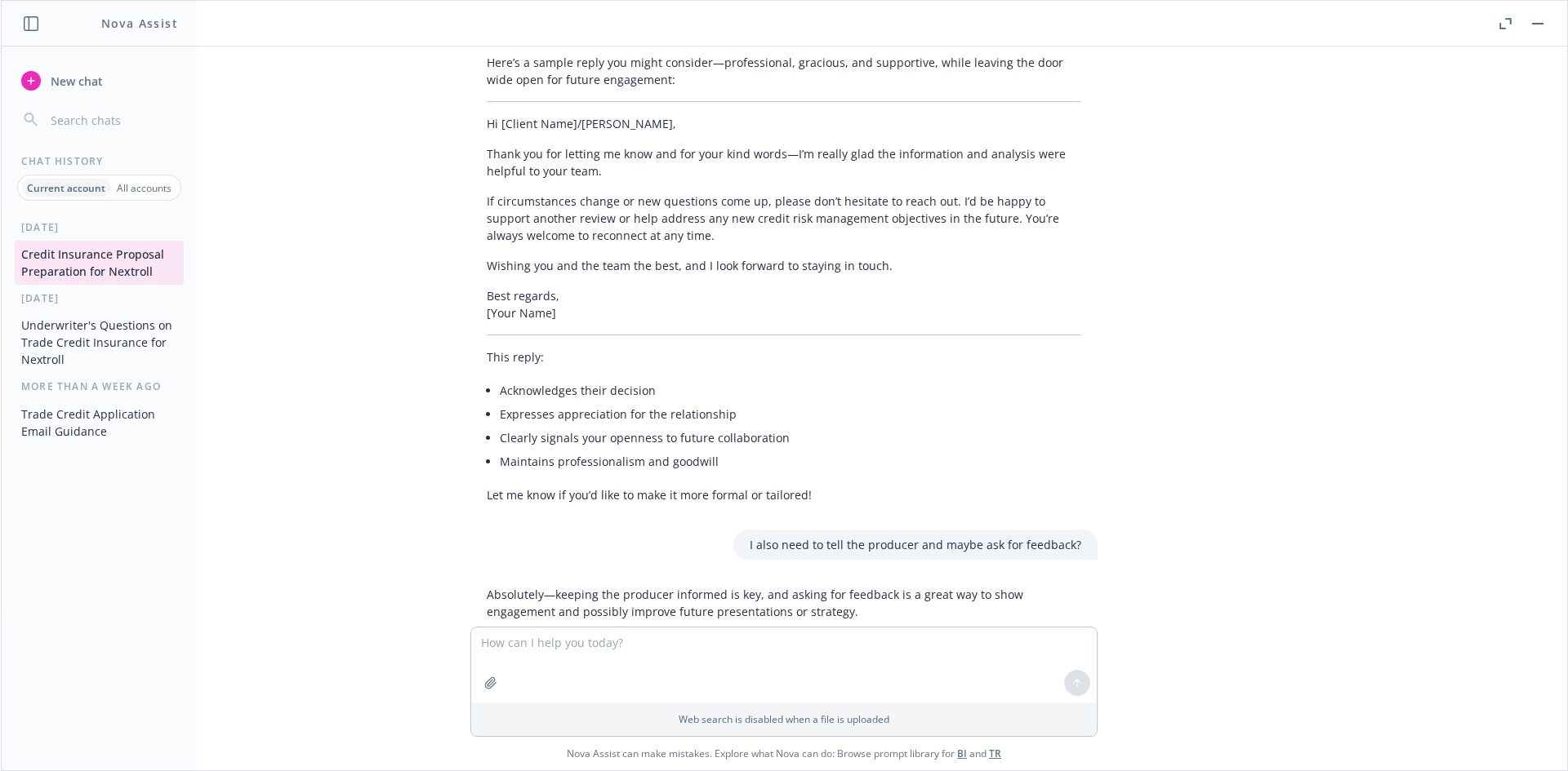
click at [593, 708] on p "Just wanted to update you—Nextroll has decided not to move forward with credit …" at bounding box center [784, 733] width 594 height 51
drag, startPoint x: 509, startPoint y: 347, endPoint x: 689, endPoint y: 403, distance: 188.5
click at [689, 580] on div "Absolutely—keeping the producer informed is key, and asking for feedback is a g…" at bounding box center [783, 781] width 627 height 403
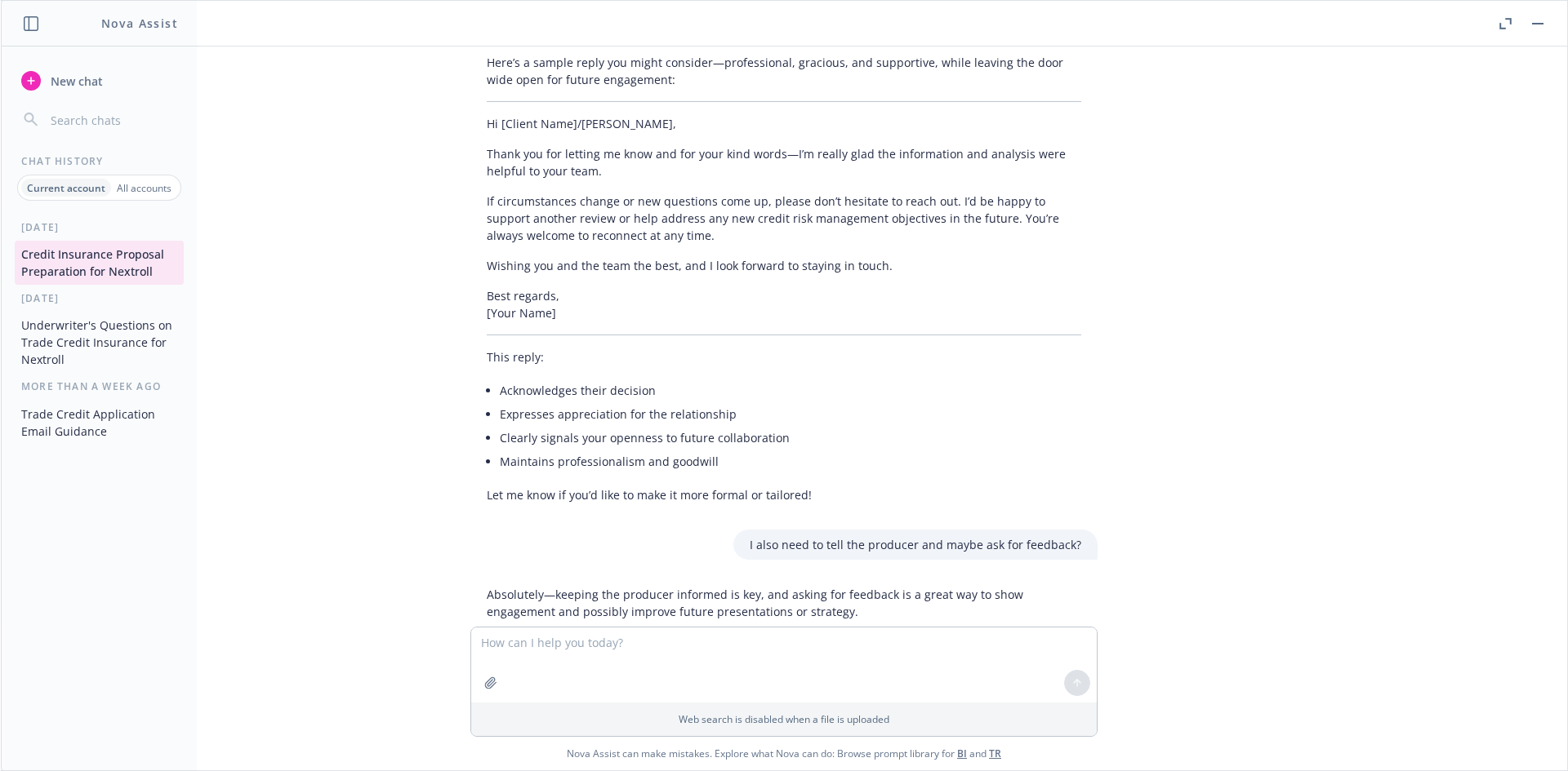
drag, startPoint x: 685, startPoint y: 435, endPoint x: 561, endPoint y: 411, distance: 126.3
drag, startPoint x: 594, startPoint y: 339, endPoint x: 791, endPoint y: 444, distance: 223.2
click at [791, 580] on div "Absolutely—keeping the producer informed is key, and asking for feedback is a g…" at bounding box center [783, 781] width 627 height 403
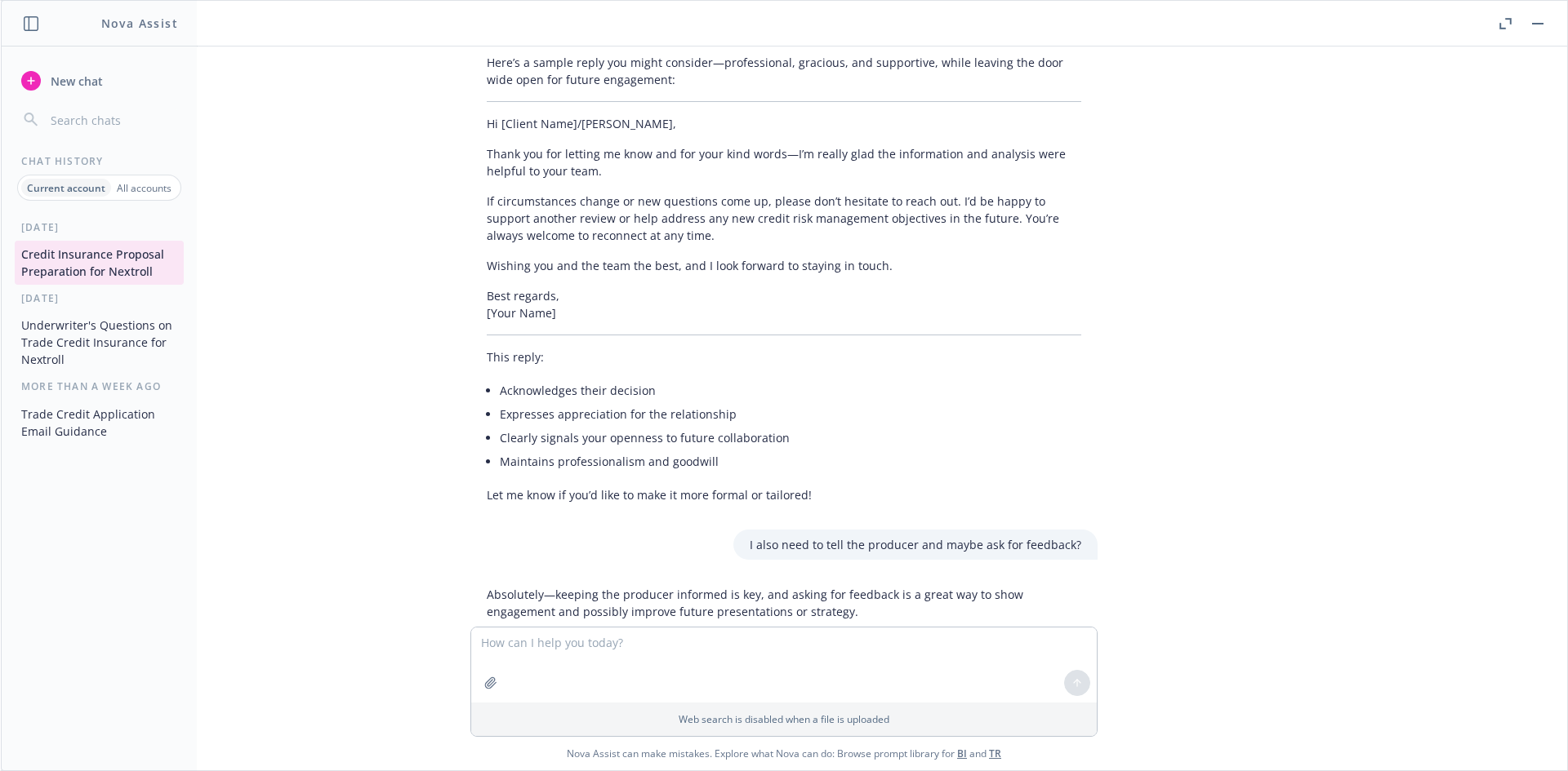
click at [791, 580] on div "Absolutely—keeping the producer informed is key, and asking for feedback is a g…" at bounding box center [783, 781] width 627 height 403
drag, startPoint x: 785, startPoint y: 425, endPoint x: 699, endPoint y: 407, distance: 87.9
click at [700, 580] on div "Absolutely—keeping the producer informed is key, and asking for feedback is a g…" at bounding box center [783, 781] width 627 height 403
click at [699, 580] on div "Absolutely—keeping the producer informed is key, and asking for feedback is a g…" at bounding box center [783, 781] width 627 height 403
drag, startPoint x: 641, startPoint y: 380, endPoint x: 835, endPoint y: 445, distance: 204.6
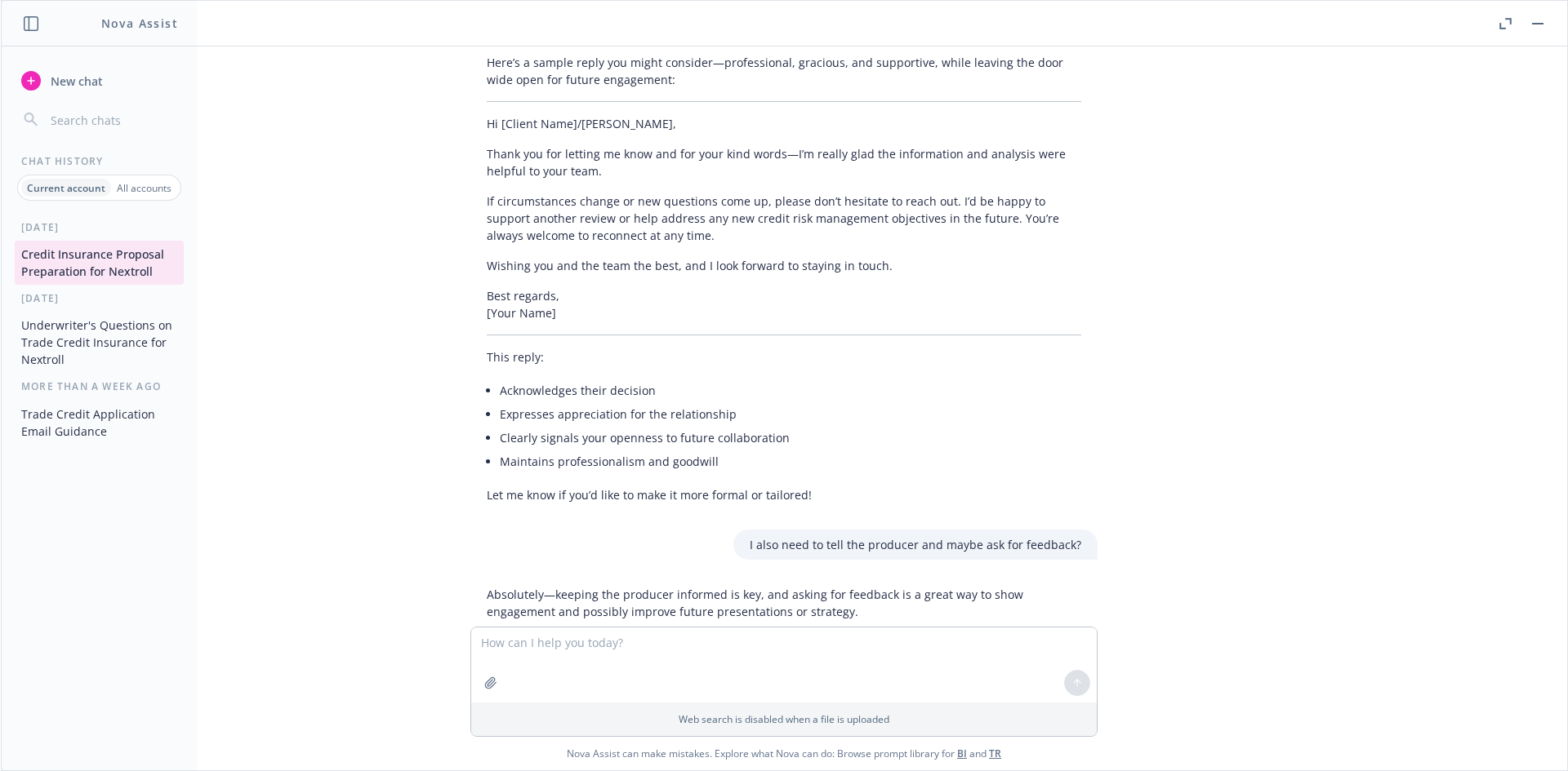
click at [835, 580] on div "Absolutely—keeping the producer informed is key, and asking for feedback is a g…" at bounding box center [783, 781] width 627 height 403
drag, startPoint x: 832, startPoint y: 474, endPoint x: 605, endPoint y: 395, distance: 240.4
click at [605, 580] on div "Absolutely—keeping the producer informed is key, and asking for feedback is a g…" at bounding box center [783, 781] width 627 height 403
click at [605, 771] on p "We won’t be moving ahead with the call that was scheduled for next week." at bounding box center [784, 780] width 594 height 17
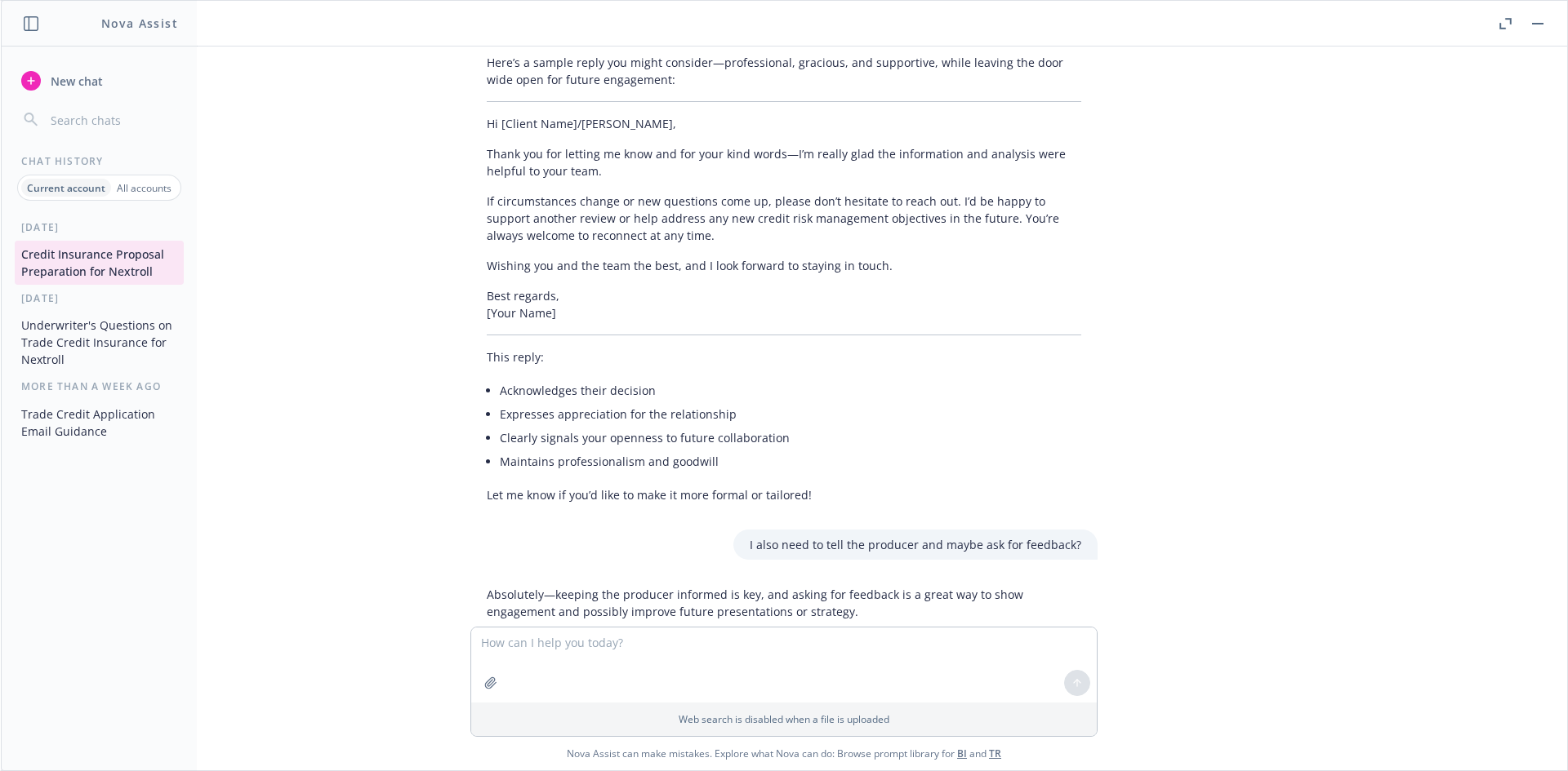
drag, startPoint x: 542, startPoint y: 409, endPoint x: 806, endPoint y: 489, distance: 275.9
click at [806, 580] on div "Absolutely—keeping the producer informed is key, and asking for feedback is a g…" at bounding box center [783, 781] width 627 height 403
